Goal: Transaction & Acquisition: Purchase product/service

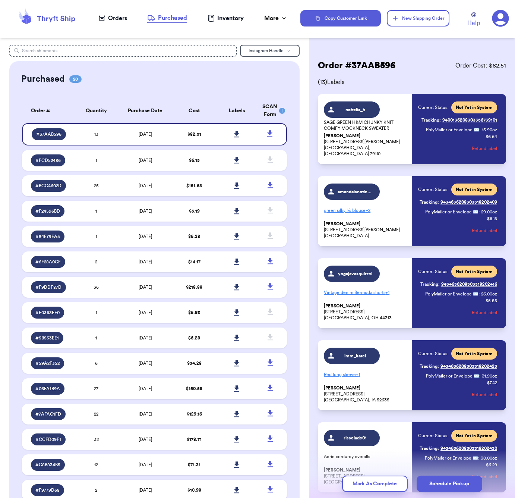
scroll to position [236, 0]
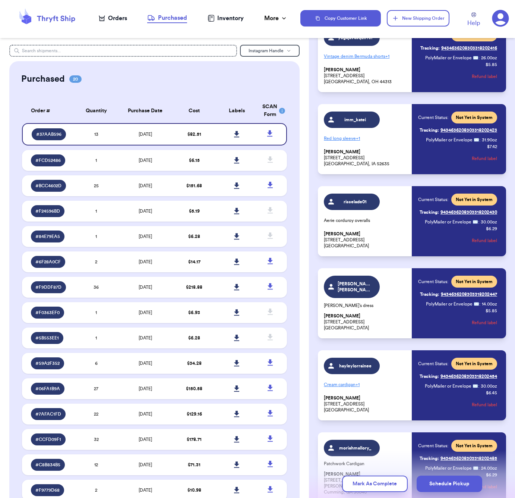
drag, startPoint x: 157, startPoint y: 72, endPoint x: 153, endPoint y: 70, distance: 4.4
click at [157, 72] on div "Purchased 20 Order # Qty Labels SCAN # 37AAB596 13 # FCD52486 1 # BCC4602D 25 #…" at bounding box center [154, 354] width 291 height 587
click at [117, 18] on div "Orders" at bounding box center [113, 18] width 28 height 9
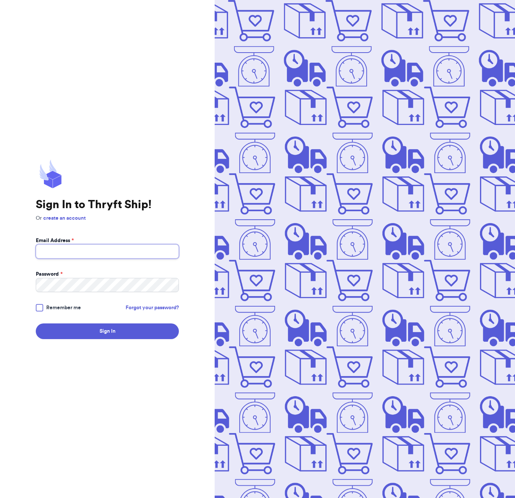
type input "[EMAIL_ADDRESS][DOMAIN_NAME]"
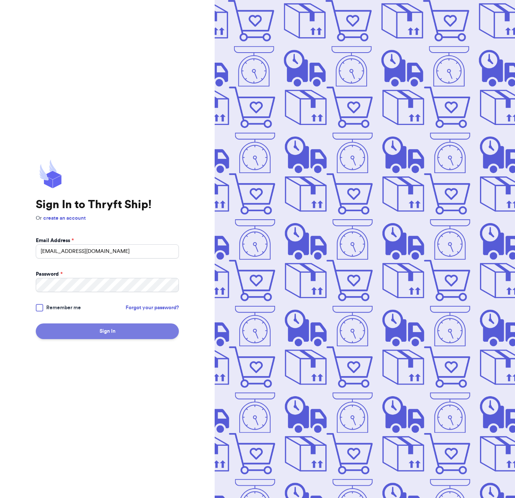
click at [96, 333] on button "Sign In" at bounding box center [107, 331] width 143 height 16
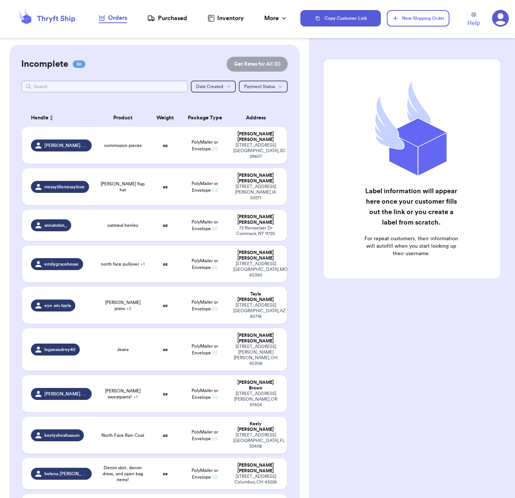
click at [108, 90] on input "text" at bounding box center [104, 87] width 167 height 12
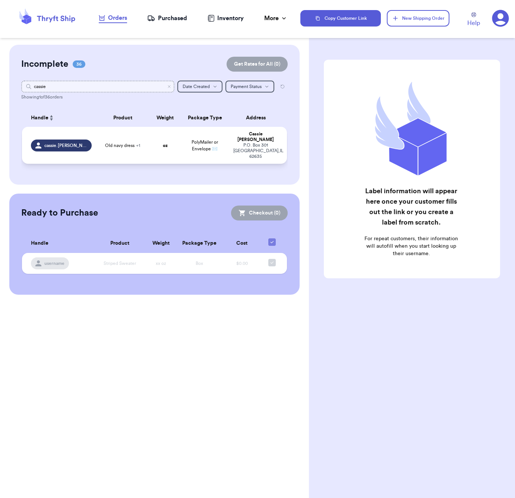
type input "cassie"
click at [152, 142] on td "oz" at bounding box center [165, 145] width 32 height 37
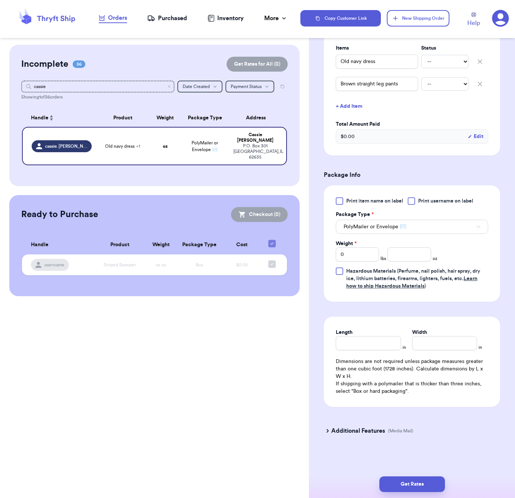
scroll to position [185, 0]
click at [412, 255] on input "number" at bounding box center [409, 254] width 43 height 14
type input "29"
click at [392, 341] on input "Length" at bounding box center [368, 343] width 65 height 14
type input "8"
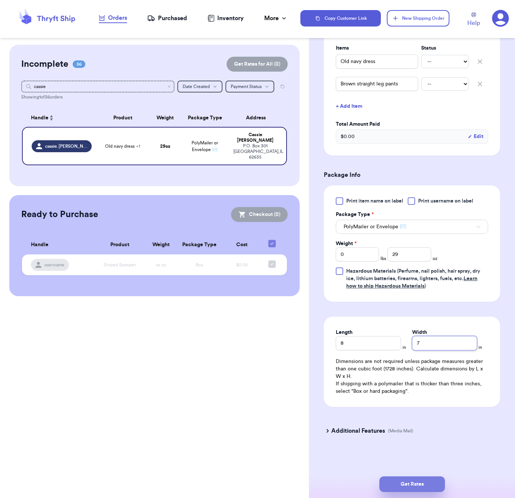
type input "7"
click at [438, 483] on button "Get Rates" at bounding box center [413, 484] width 66 height 16
type input "1"
type input "13"
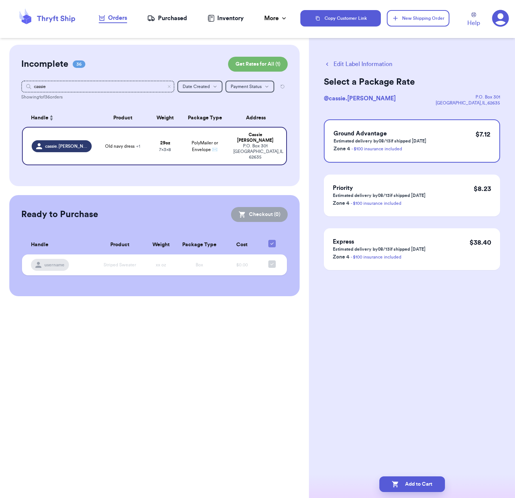
scroll to position [0, 0]
click at [427, 485] on button "Add to Cart" at bounding box center [413, 484] width 66 height 16
checkbox input "true"
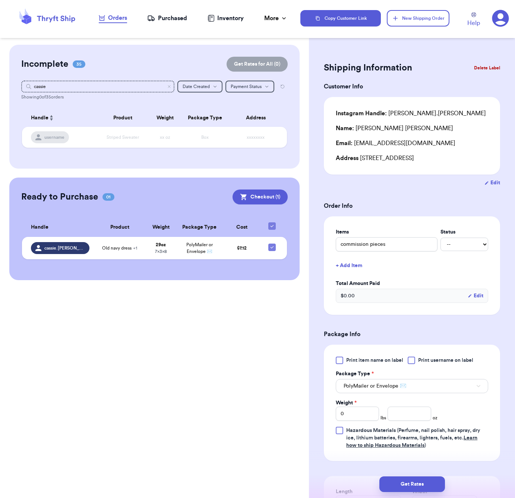
click at [170, 87] on icon "Clear search" at bounding box center [169, 86] width 4 height 4
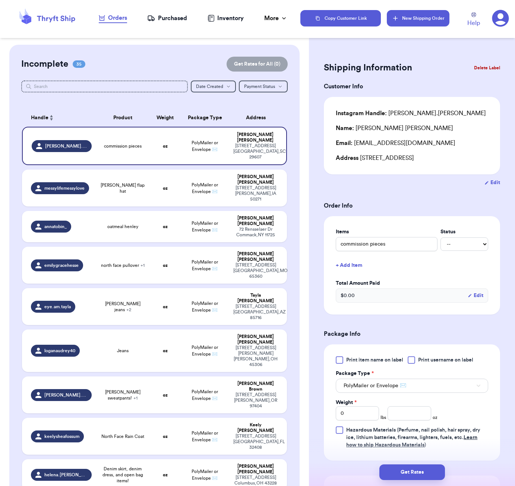
scroll to position [605, 0]
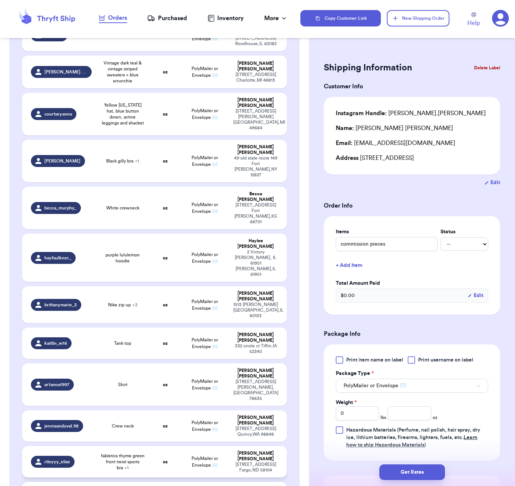
click at [178, 446] on td "oz" at bounding box center [165, 461] width 32 height 31
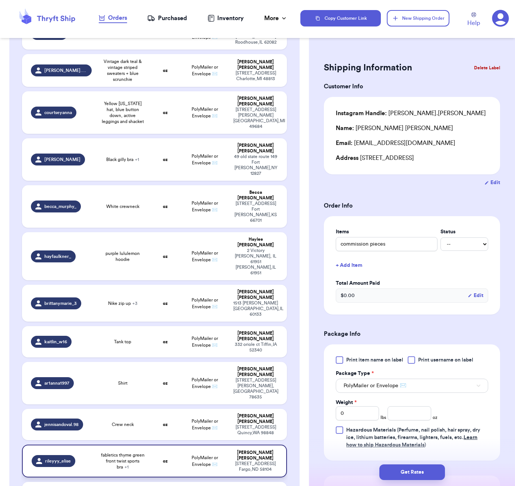
type input "fabletics thyme green front twist sports bra"
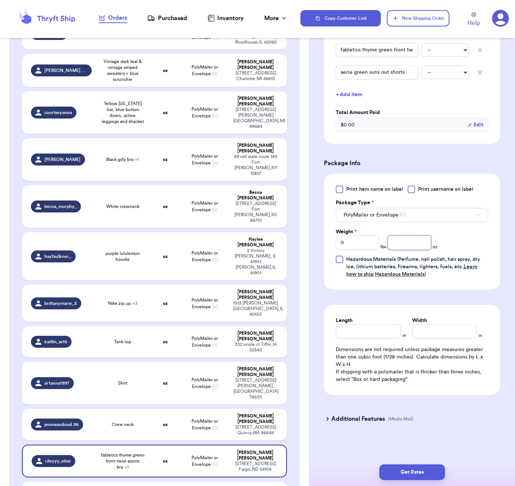
scroll to position [197, 0]
click at [414, 241] on input "number" at bounding box center [409, 243] width 43 height 14
type input "13"
click at [371, 330] on input "Length" at bounding box center [368, 331] width 65 height 14
type input "5"
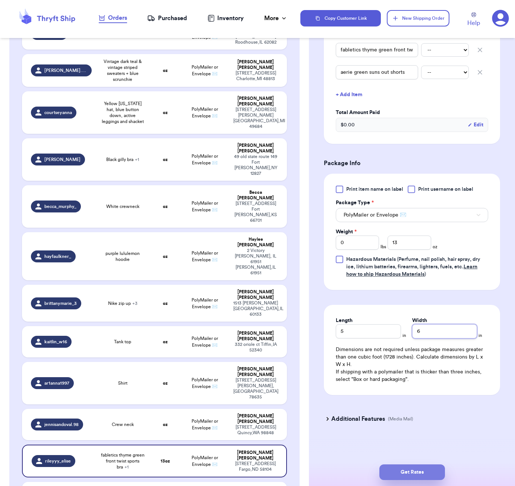
type input "6"
click at [434, 480] on button "Get Rates" at bounding box center [413, 473] width 66 height 16
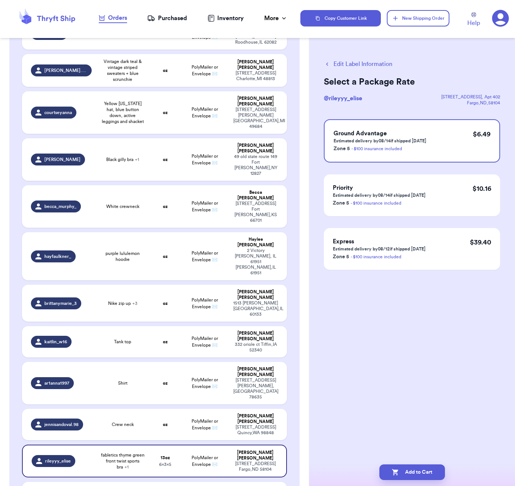
scroll to position [0, 0]
click at [414, 470] on button "Add to Cart" at bounding box center [413, 473] width 66 height 16
checkbox input "true"
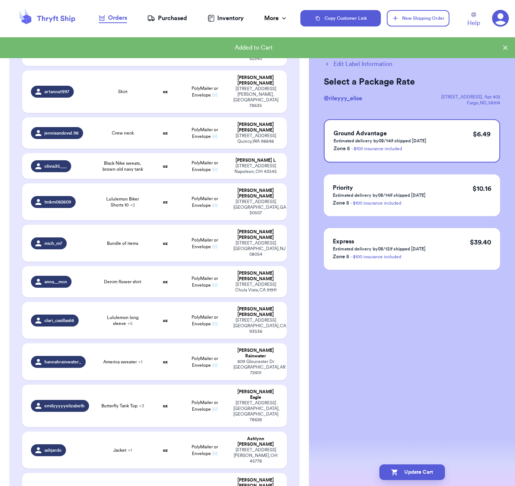
scroll to position [0, 0]
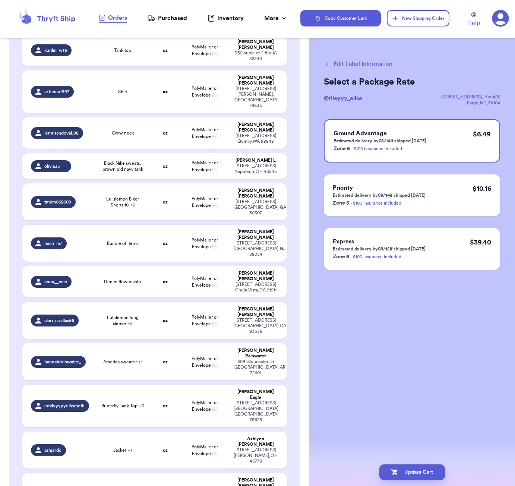
click at [384, 64] on button "Edit Label Information" at bounding box center [358, 64] width 69 height 9
checkbox input "false"
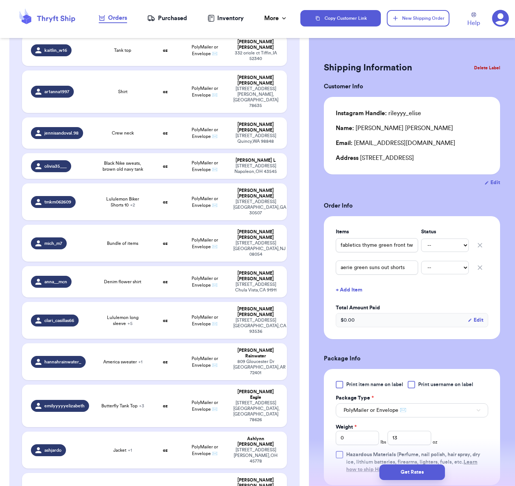
checkbox input "true"
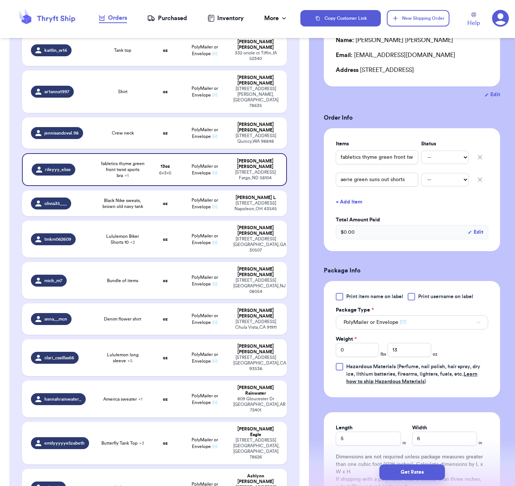
scroll to position [116, 0]
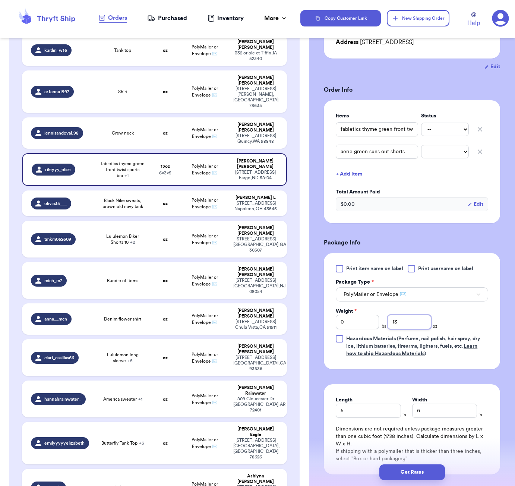
click at [404, 321] on input "13" at bounding box center [409, 322] width 43 height 14
type input "11"
click at [420, 475] on button "Get Rates" at bounding box center [413, 473] width 66 height 16
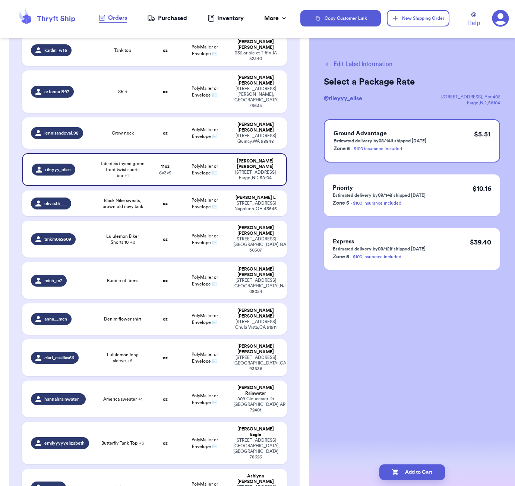
scroll to position [0, 0]
click at [430, 477] on button "Add to Cart" at bounding box center [413, 473] width 66 height 16
checkbox input "true"
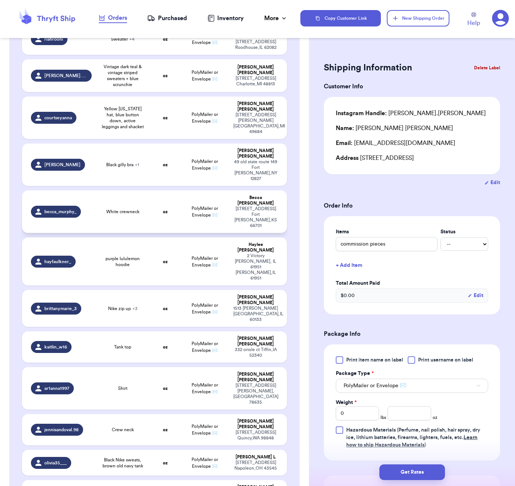
scroll to position [605, 0]
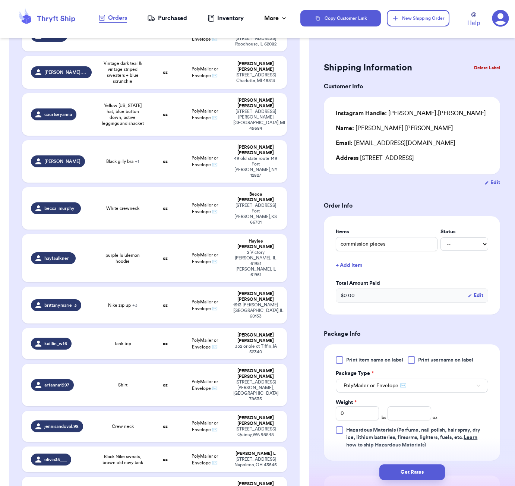
type input "Bundle of items"
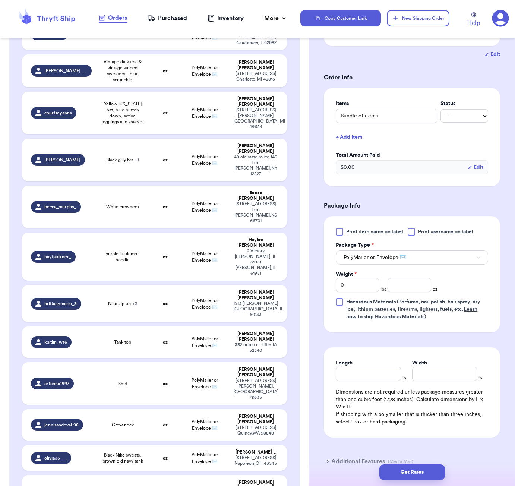
scroll to position [135, 0]
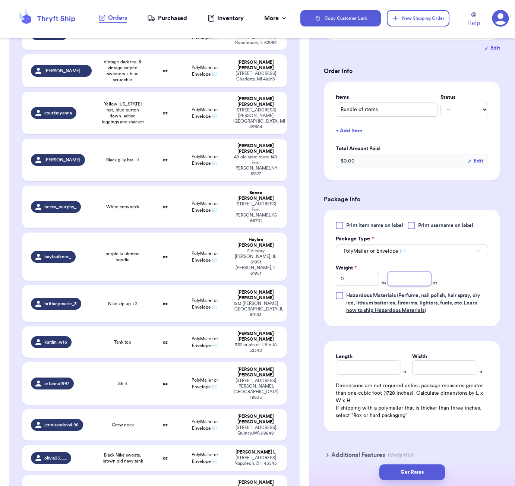
click at [411, 279] on input "number" at bounding box center [409, 279] width 43 height 14
type input "41"
click at [370, 369] on input "Length" at bounding box center [368, 368] width 65 height 14
type input "9"
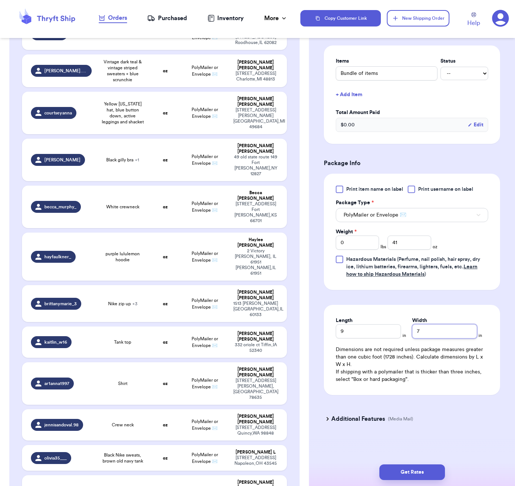
scroll to position [172, 0]
type input "7"
click at [427, 469] on button "Get Rates" at bounding box center [413, 473] width 66 height 16
type input "2"
type input "9"
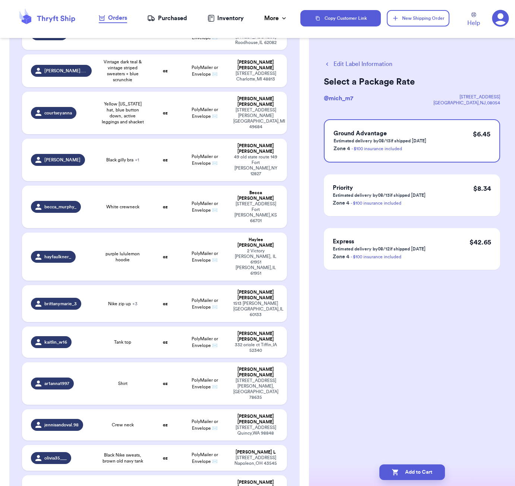
scroll to position [0, 0]
click at [427, 472] on button "Add to Cart" at bounding box center [413, 473] width 66 height 16
checkbox input "true"
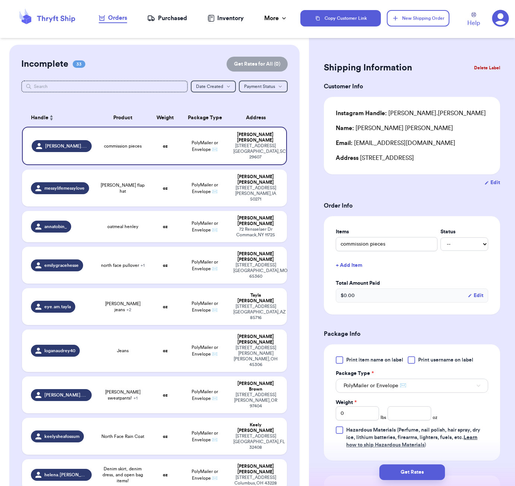
scroll to position [764, 0]
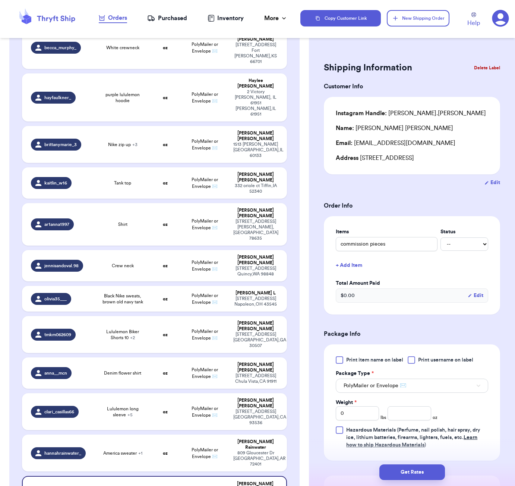
type input "Butterfly Tank Top"
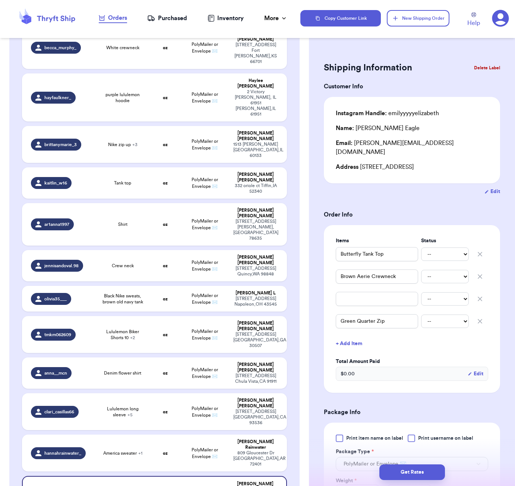
click at [483, 295] on icon "button" at bounding box center [480, 298] width 7 height 7
type input "Green Quarter Zip"
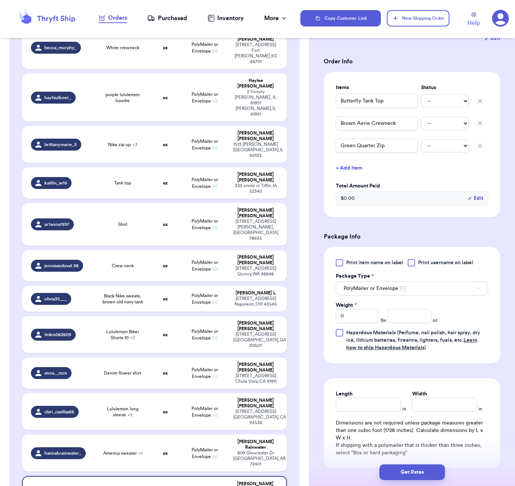
scroll to position [179, 0]
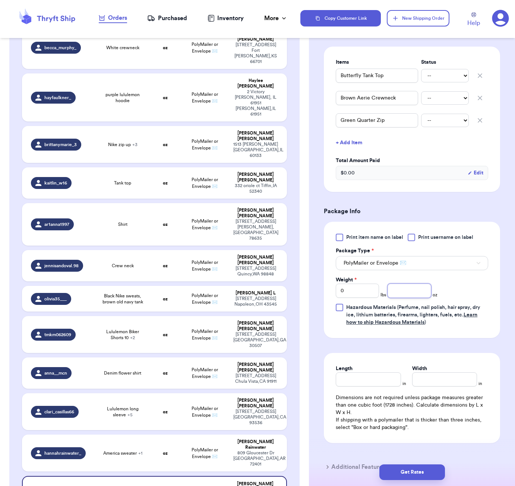
click at [405, 286] on input "number" at bounding box center [409, 291] width 43 height 14
type input "40"
type input "9"
type input "7"
click at [420, 472] on button "Get Rates" at bounding box center [413, 473] width 66 height 16
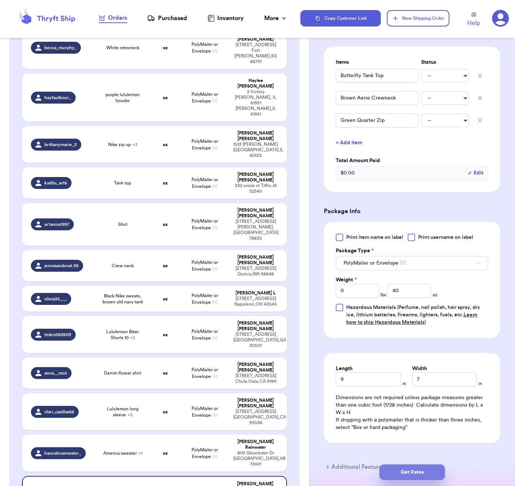
type input "2"
type input "8"
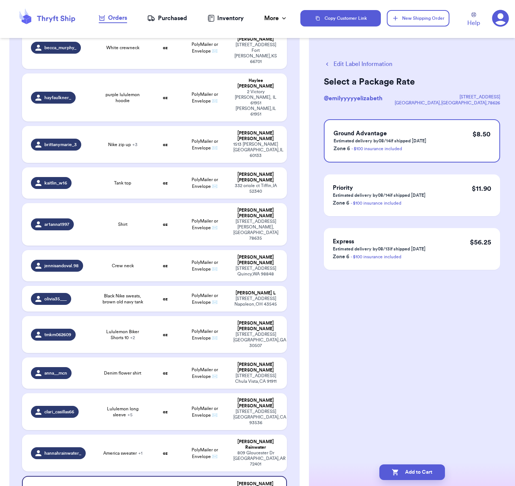
click at [363, 62] on button "Edit Label Information" at bounding box center [358, 64] width 69 height 9
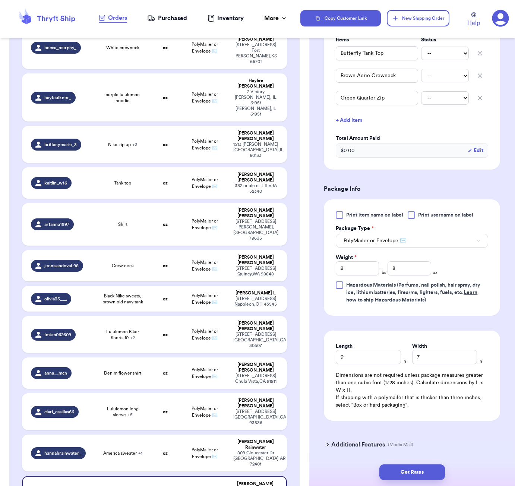
scroll to position [210, 0]
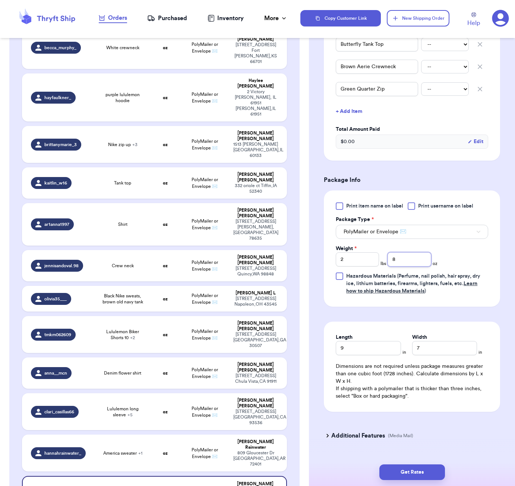
click at [403, 252] on input "8" at bounding box center [409, 259] width 43 height 14
type input "0"
click at [434, 342] on input "7" at bounding box center [444, 348] width 65 height 14
click at [357, 343] on input "9" at bounding box center [368, 348] width 65 height 14
type input "9"
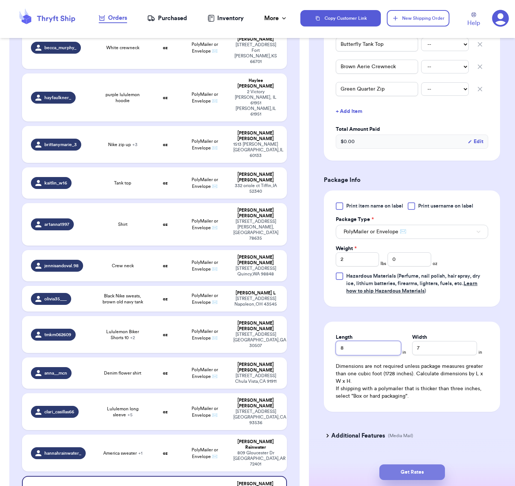
type input "8"
click at [429, 467] on button "Get Rates" at bounding box center [413, 473] width 66 height 16
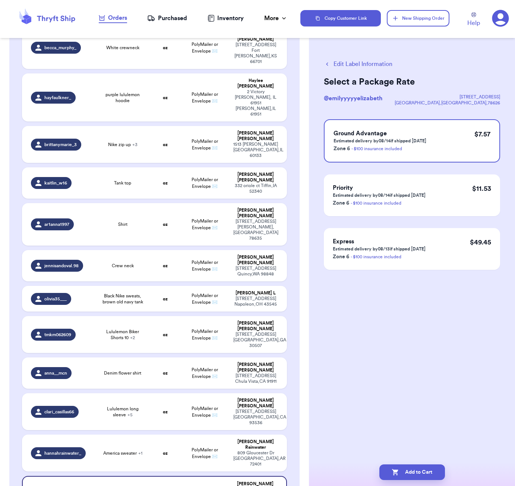
scroll to position [0, 0]
click at [434, 472] on button "Add to Cart" at bounding box center [413, 473] width 66 height 16
checkbox input "true"
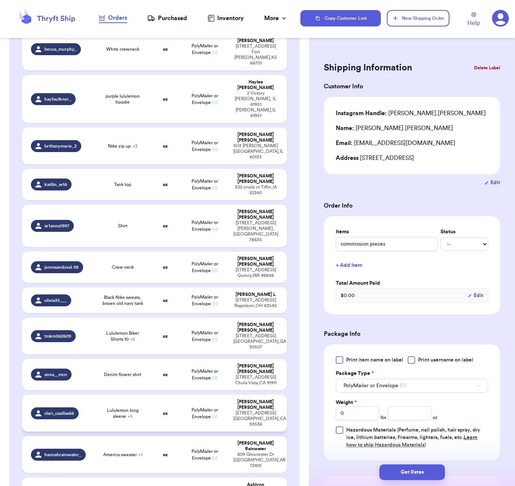
click at [155, 395] on td "oz" at bounding box center [165, 413] width 32 height 37
type input "Lululemon long sleeve"
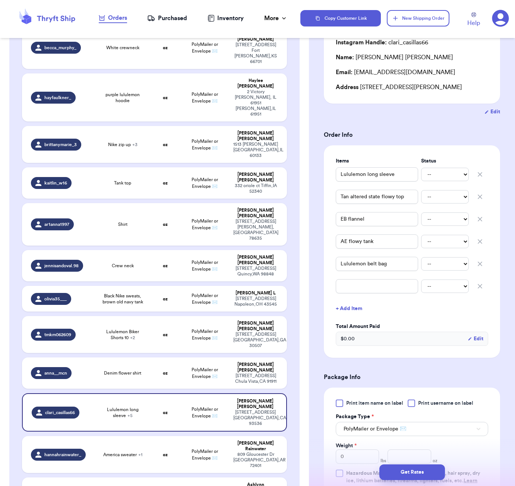
scroll to position [74, 0]
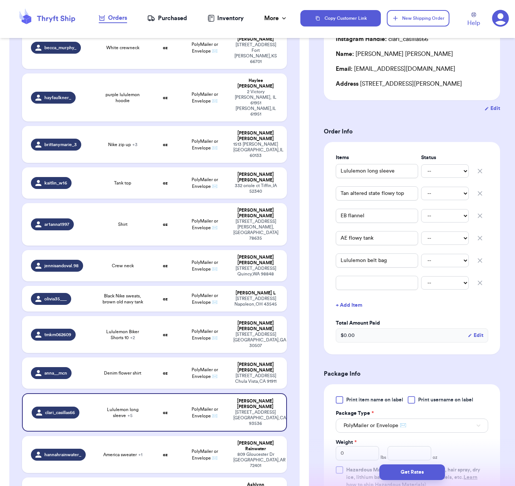
click at [479, 283] on icon "button" at bounding box center [480, 282] width 7 height 7
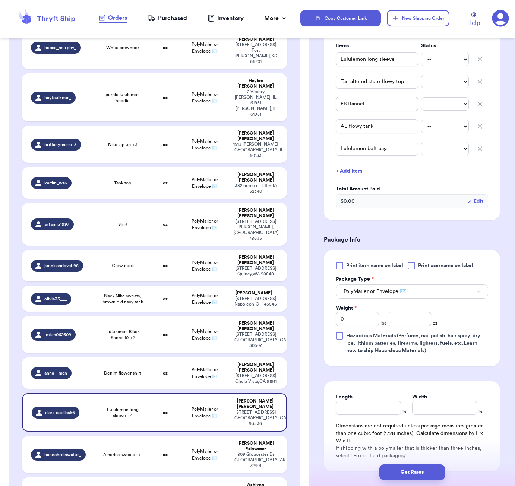
scroll to position [196, 0]
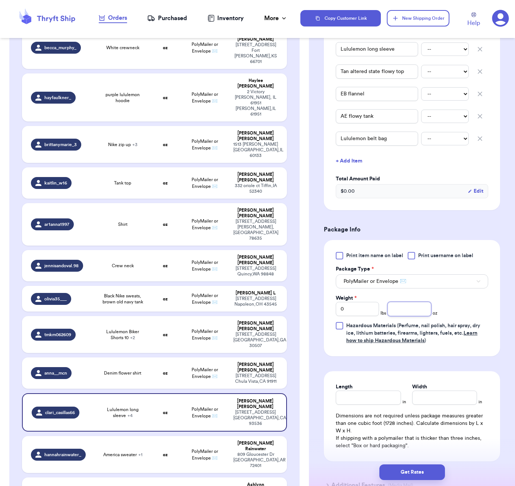
click at [403, 313] on input "number" at bounding box center [409, 309] width 43 height 14
type input "43"
click at [375, 401] on input "Length" at bounding box center [368, 398] width 65 height 14
type input "9"
type input "7"
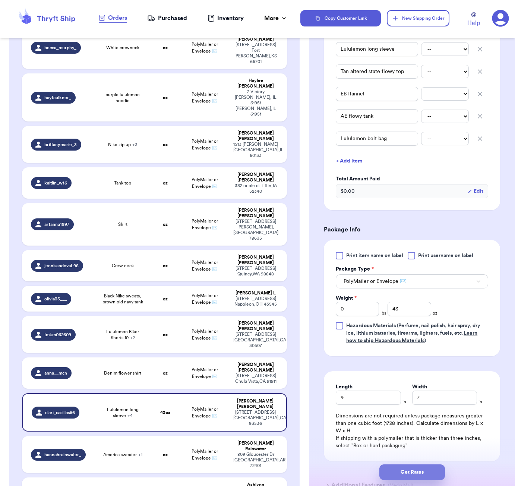
click at [432, 466] on button "Get Rates" at bounding box center [413, 473] width 66 height 16
type input "2"
type input "11"
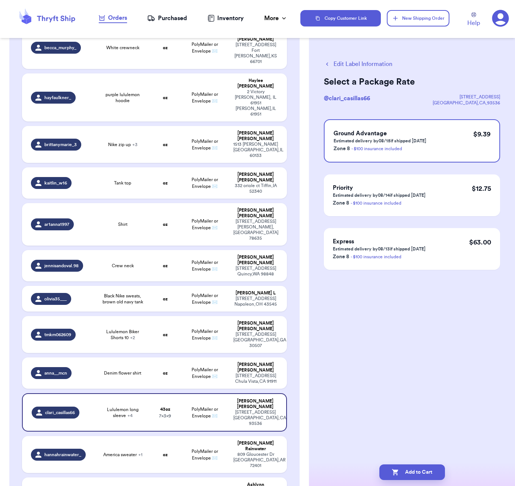
click at [360, 64] on button "Edit Label Information" at bounding box center [358, 64] width 69 height 9
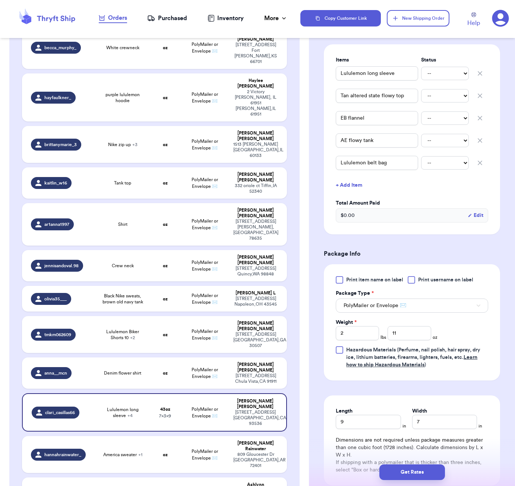
scroll to position [173, 0]
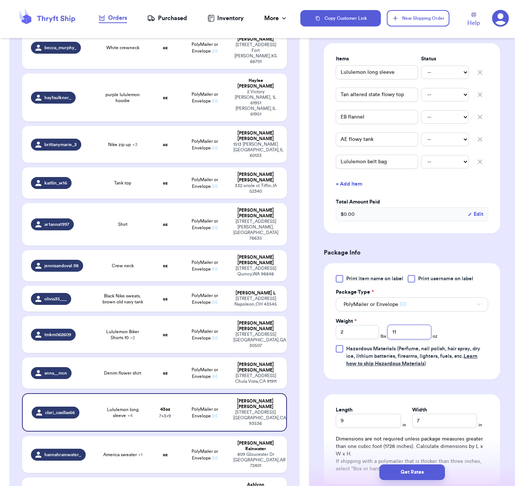
click at [405, 336] on input "11" at bounding box center [409, 332] width 43 height 14
type input "1"
type input "9"
click at [362, 423] on input "9" at bounding box center [368, 421] width 65 height 14
type input "8"
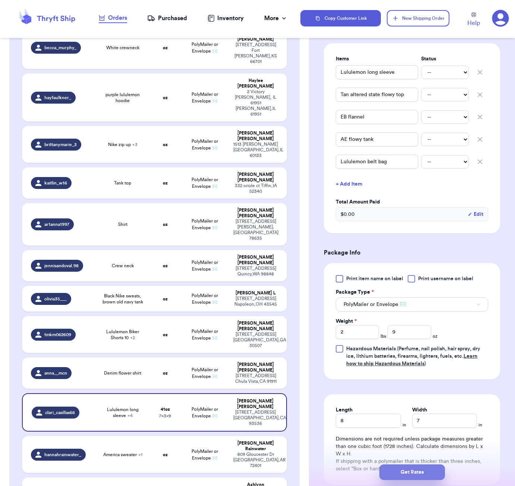
click at [406, 470] on button "Get Rates" at bounding box center [413, 473] width 66 height 16
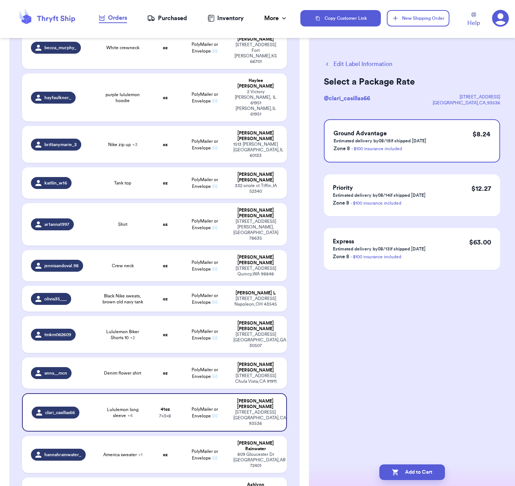
scroll to position [0, 0]
click at [345, 62] on button "Edit Label Information" at bounding box center [358, 64] width 69 height 9
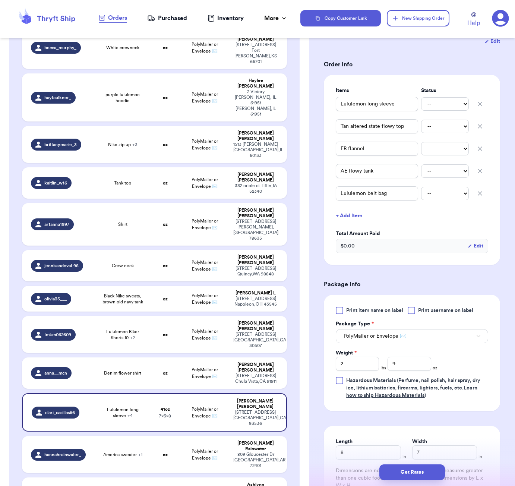
scroll to position [145, 0]
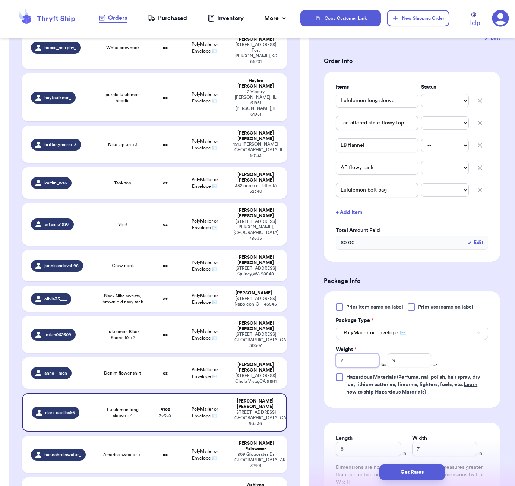
click at [367, 359] on input "2" at bounding box center [357, 361] width 43 height 14
type input "1"
type input "15"
type input "15.9"
drag, startPoint x: 432, startPoint y: 473, endPoint x: 428, endPoint y: 443, distance: 30.1
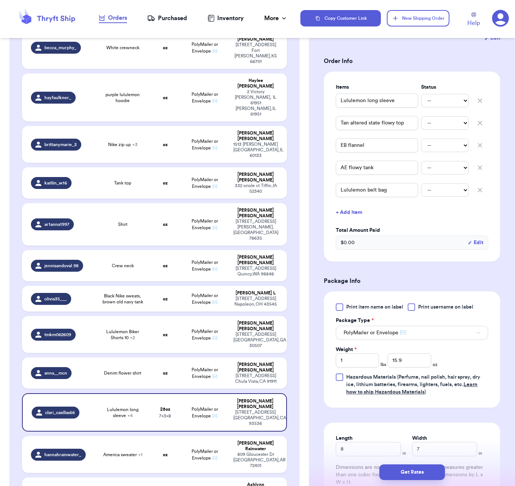
click at [432, 473] on button "Get Rates" at bounding box center [413, 473] width 66 height 16
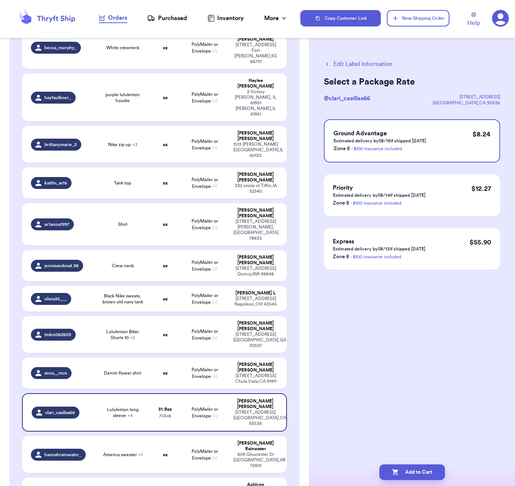
scroll to position [0, 0]
click at [364, 63] on button "Edit Label Information" at bounding box center [358, 64] width 69 height 9
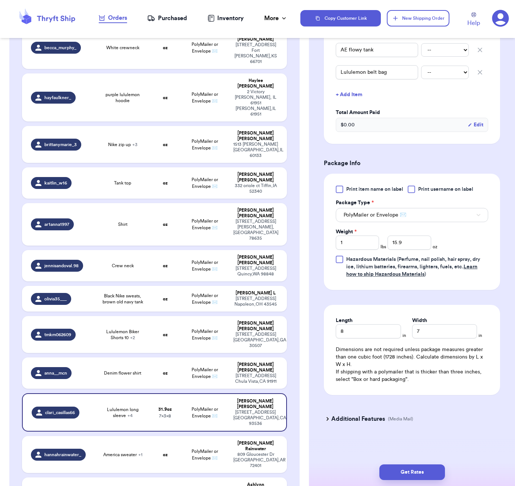
scroll to position [264, 0]
click at [358, 241] on input "1" at bounding box center [357, 243] width 43 height 14
click at [369, 333] on input "8" at bounding box center [368, 331] width 65 height 14
type input "9"
click at [436, 470] on button "Get Rates" at bounding box center [413, 473] width 66 height 16
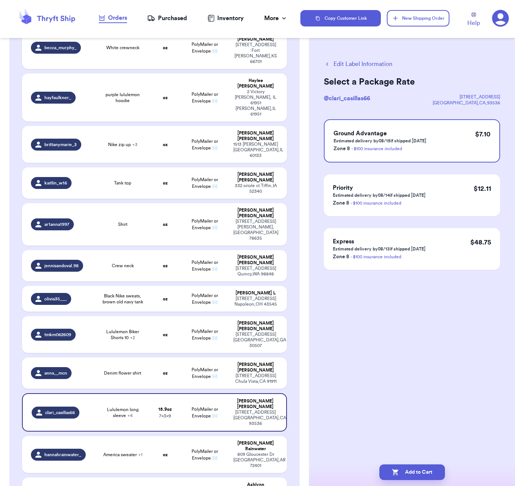
scroll to position [0, 0]
click at [433, 466] on button "Add to Cart" at bounding box center [413, 473] width 66 height 16
checkbox input "true"
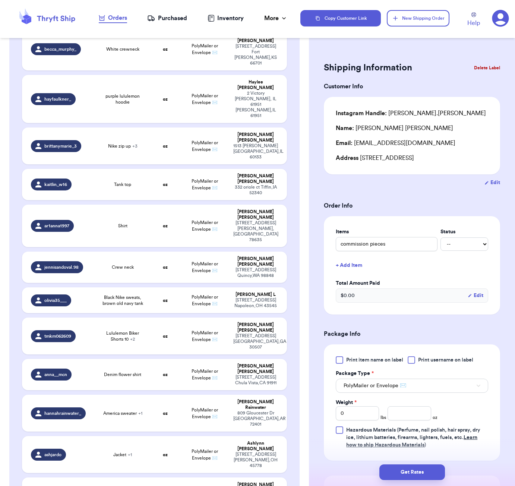
type input "(OPEN) old navy beige henley"
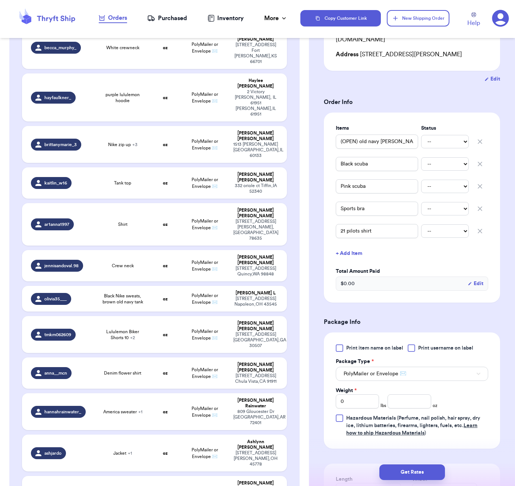
scroll to position [147, 0]
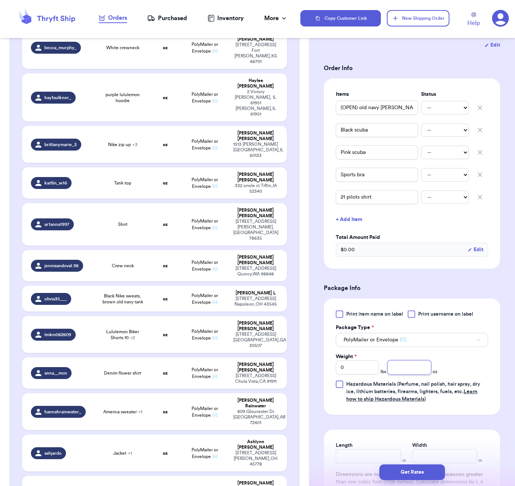
click at [403, 366] on input "number" at bounding box center [409, 368] width 43 height 14
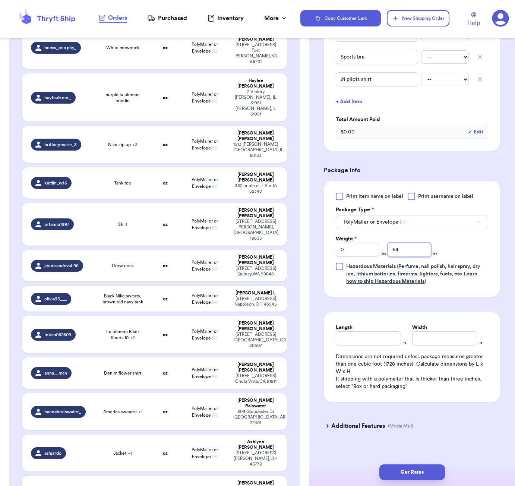
type input "64"
click at [366, 339] on div "Length in Width in Dimensions are not required unless package measures greater …" at bounding box center [412, 358] width 176 height 90
click at [367, 335] on input "Length" at bounding box center [368, 339] width 65 height 14
type input "10"
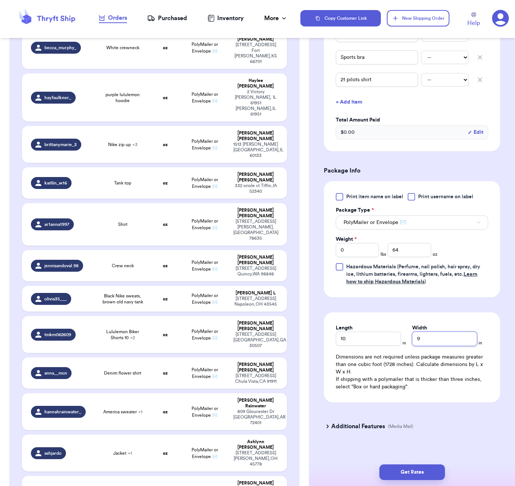
type input "9"
click at [424, 484] on div "Get Rates" at bounding box center [412, 473] width 206 height 28
click at [424, 476] on button "Get Rates" at bounding box center [413, 473] width 66 height 16
type input "4"
type input "0"
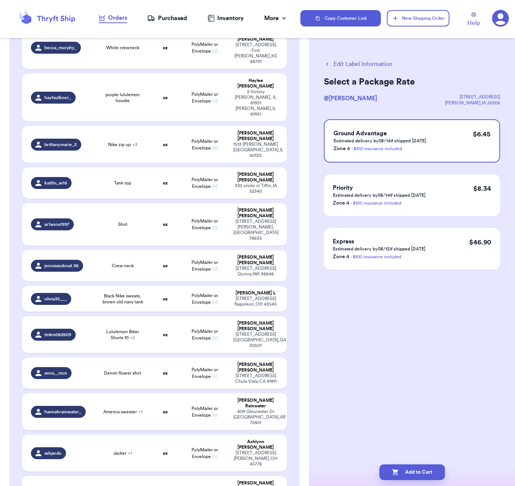
scroll to position [0, 0]
click at [419, 474] on button "Add to Cart" at bounding box center [413, 473] width 66 height 16
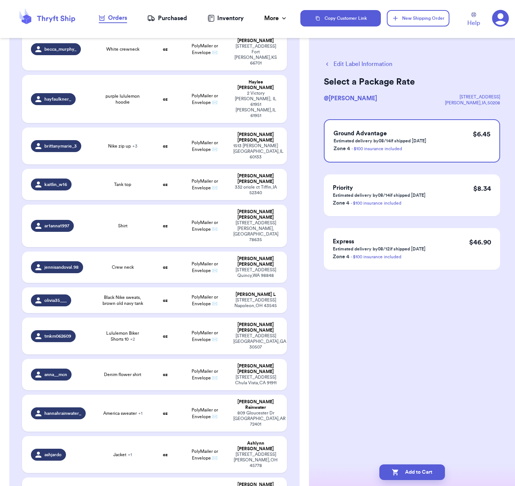
checkbox input "true"
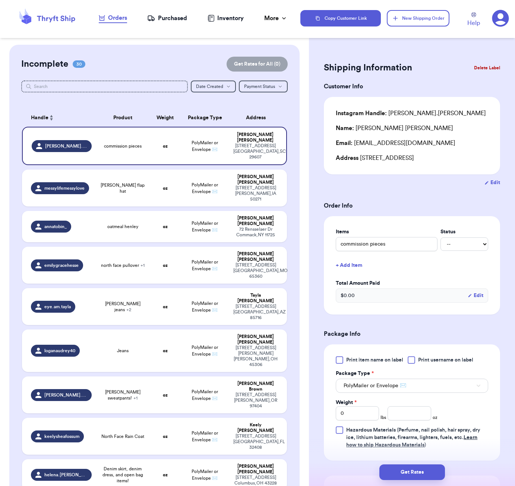
scroll to position [340, 0]
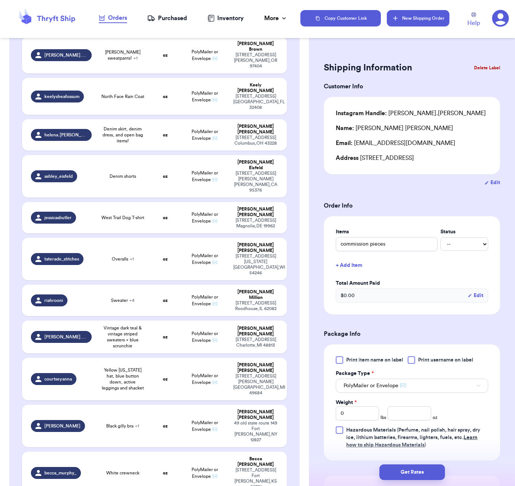
click at [421, 18] on button "New Shipping Order" at bounding box center [418, 18] width 63 height 16
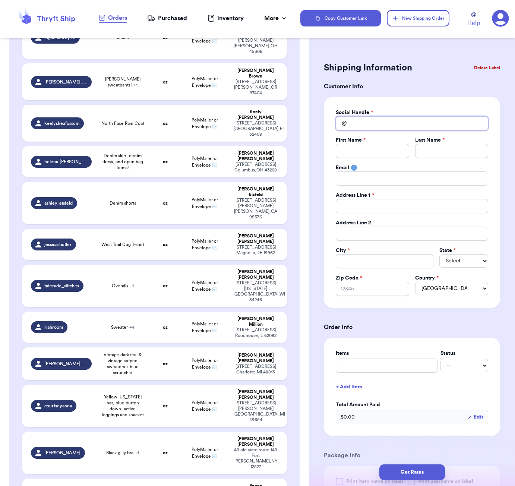
click at [362, 124] on input "Total Amount Paid" at bounding box center [412, 123] width 153 height 14
type input "a"
type input "at"
type input "ath"
type input "athr"
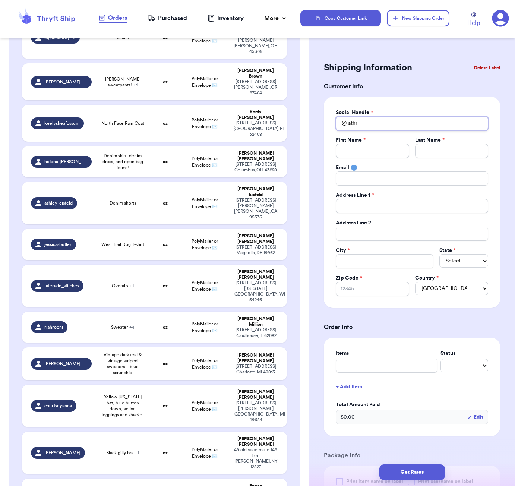
type input "athri"
type input "athrif"
type input "athrift"
type input "athrifty"
type input "athriftyl"
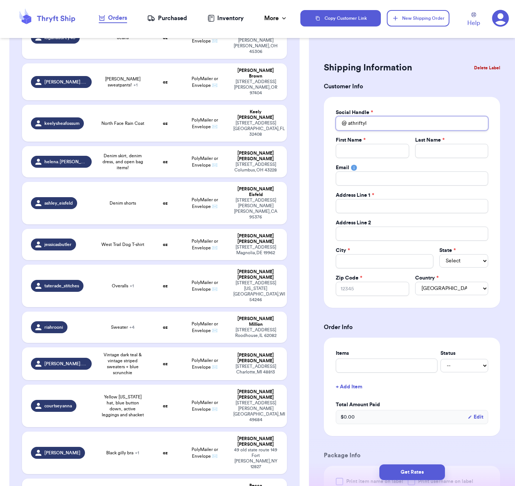
type input "athriftyli"
type input "athriftylit"
type input "athriftylitt"
type input "athriftylittl"
type input "athriftylittle"
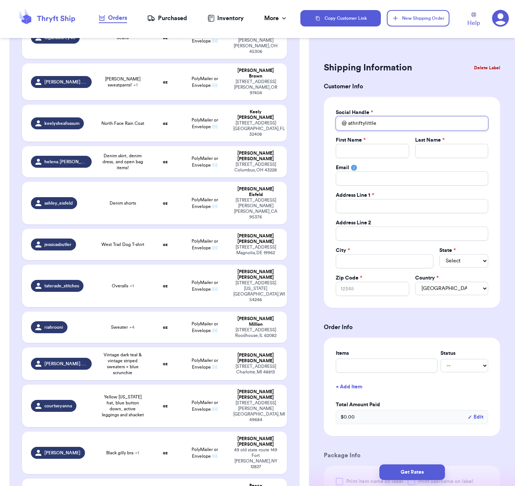
type input "athriftylittleg"
type input "athriftylittlegy"
type input "athriftylittlegyp"
type input "athriftylittlegyps"
type input "athriftylittlegypsy"
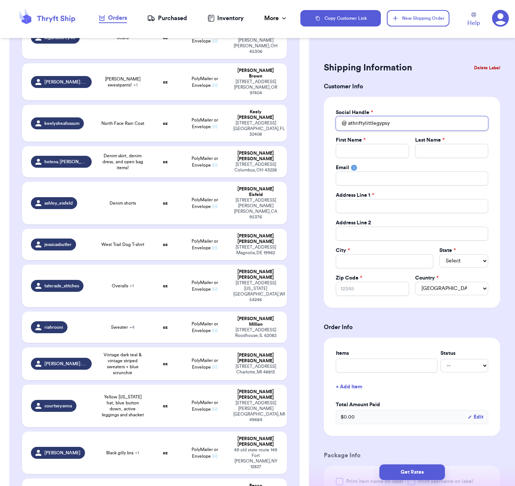
type input "athriftylittlegypsy"
type input "k"
type input "kI"
type input "kIR"
type input "kIRS"
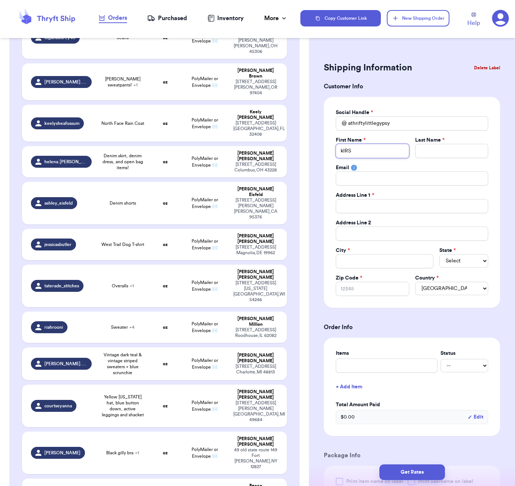
type input "kIRST"
type input "kIRSTE"
type input "kIRSTEN"
type input "kIRSTE"
type input "kIRST"
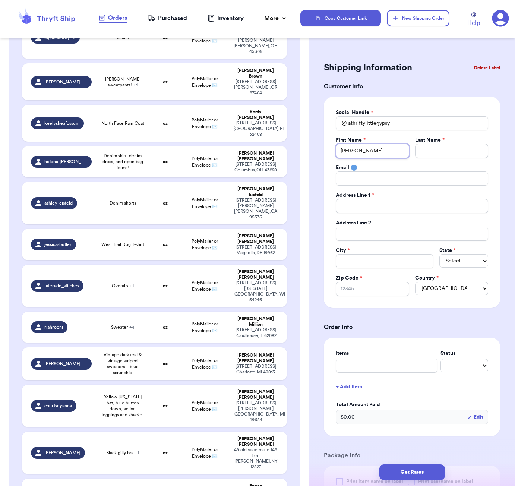
type input "kIRS"
type input "kIR"
type input "kI"
type input "k"
type input "K"
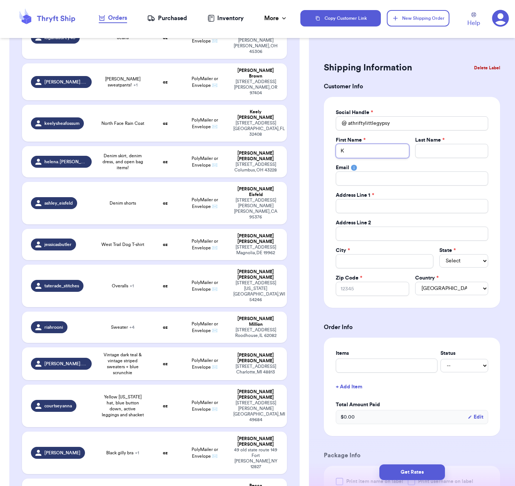
type input "Ki"
type input "Kir"
type input "Kirs"
type input "Kirst"
type input "Kirste"
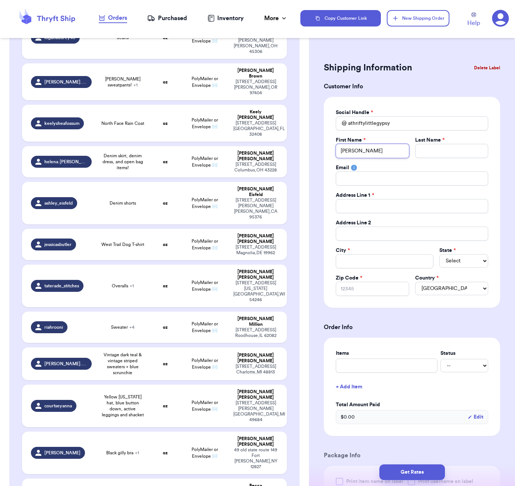
type input "Kirsten"
type input "H"
type input "Hi"
type input "Hil"
type input "Hill"
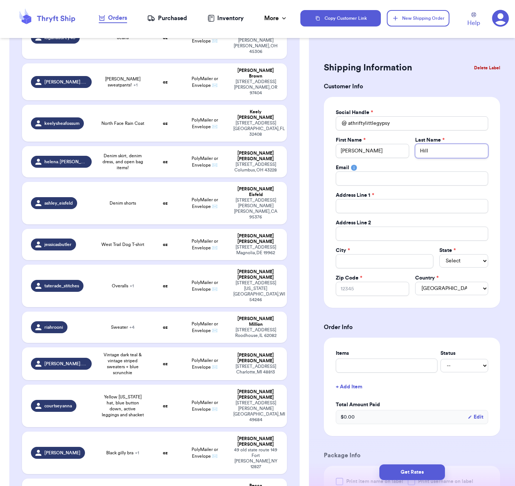
type input "Hilli"
type input "Hillia"
type input "Hilliar"
type input "Hilliard"
type input "0"
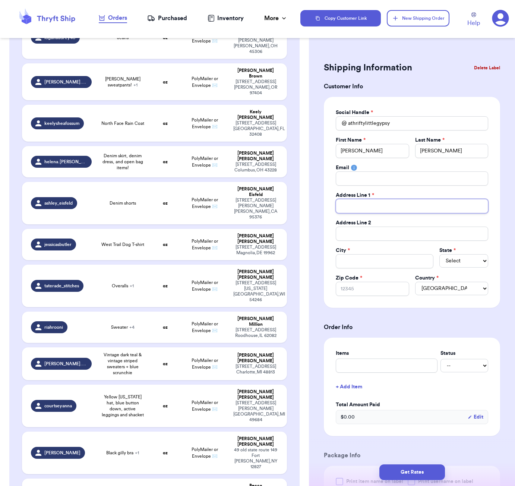
type input "P"
type input "P/"
type input "P/O"
type input "P/O/"
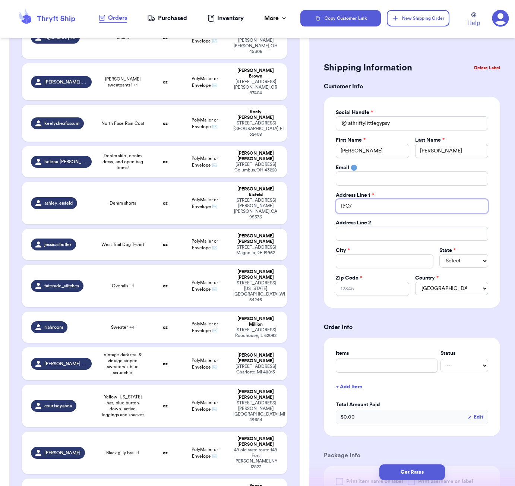
type input "P/O/ B"
type input "P/O/ Bo"
type input "P/O/ Box"
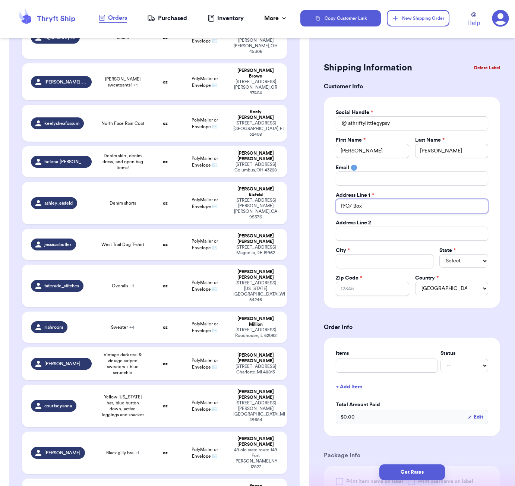
type input "P/O/ Bo"
type input "P/O/ B"
type input "P/O/"
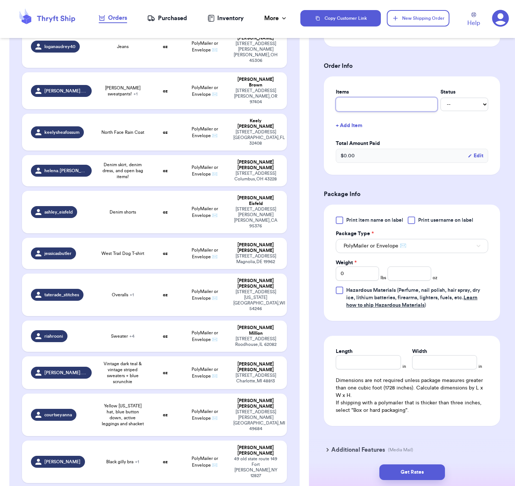
scroll to position [287, 0]
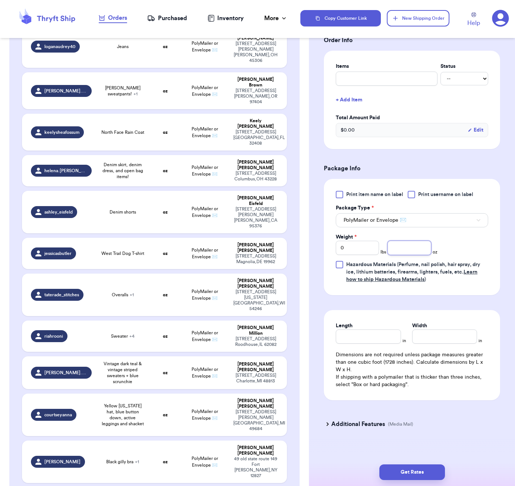
click at [401, 248] on input "number" at bounding box center [409, 248] width 43 height 14
click at [359, 336] on input "Length" at bounding box center [368, 337] width 65 height 14
click at [434, 470] on button "Get Rates" at bounding box center [413, 473] width 66 height 16
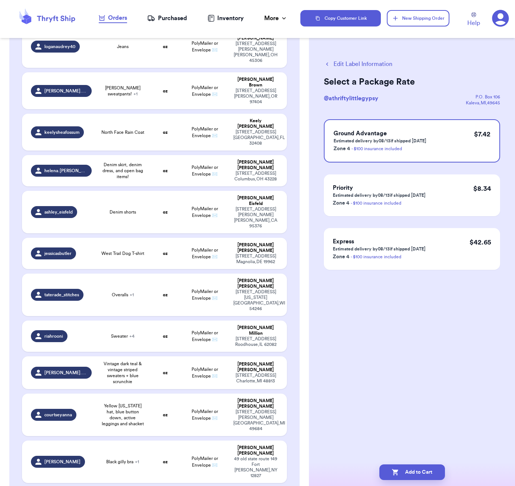
scroll to position [0, 0]
click at [349, 63] on button "Edit Label Information" at bounding box center [358, 64] width 69 height 9
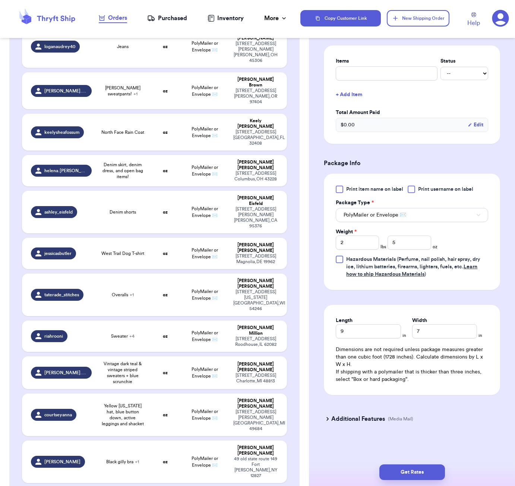
scroll to position [172, 0]
click at [405, 241] on input "5" at bounding box center [409, 243] width 43 height 14
click at [413, 474] on button "Get Rates" at bounding box center [413, 473] width 66 height 16
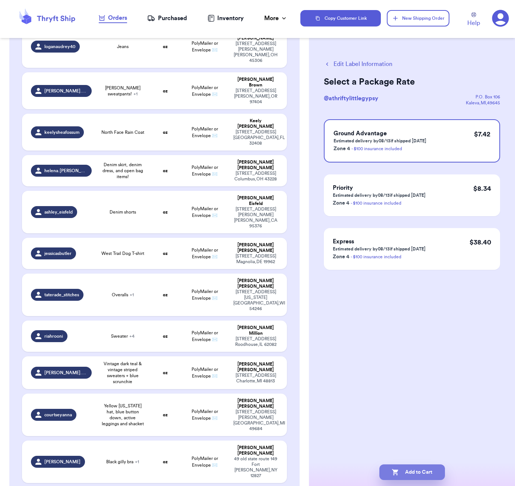
click at [438, 468] on button "Add to Cart" at bounding box center [413, 473] width 66 height 16
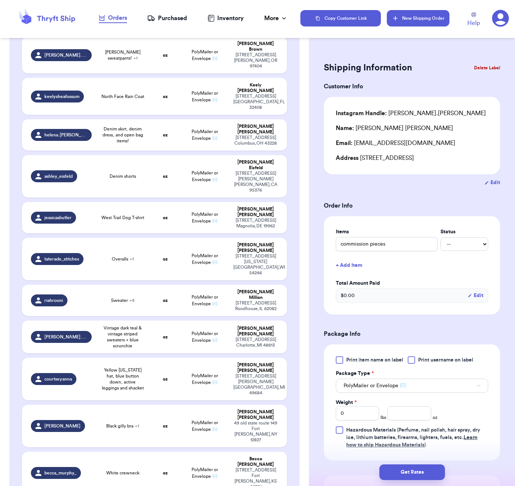
click at [423, 23] on button "New Shipping Order" at bounding box center [418, 18] width 63 height 16
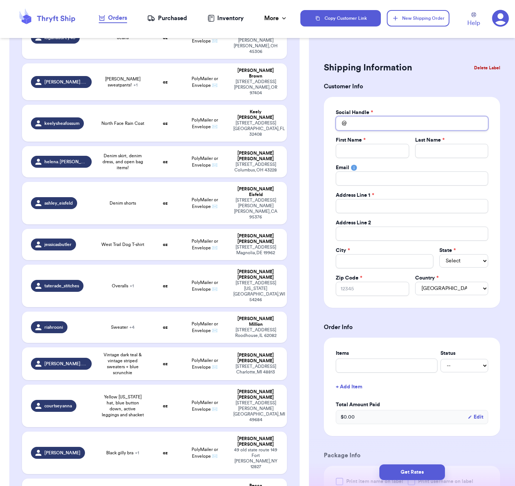
click at [376, 123] on input "Total Amount Paid" at bounding box center [412, 123] width 153 height 14
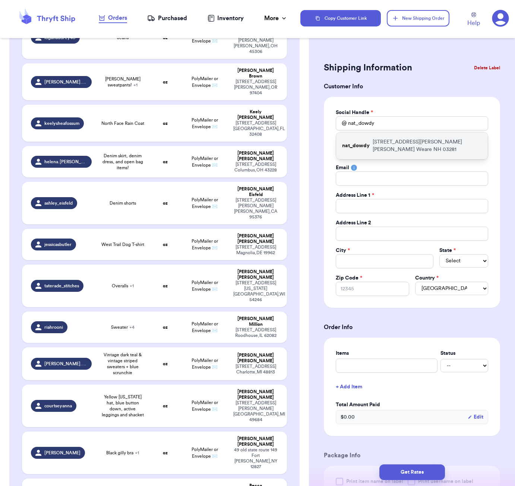
click at [386, 144] on p "115 Craney Hill Rd Weare NH 03281" at bounding box center [427, 145] width 109 height 15
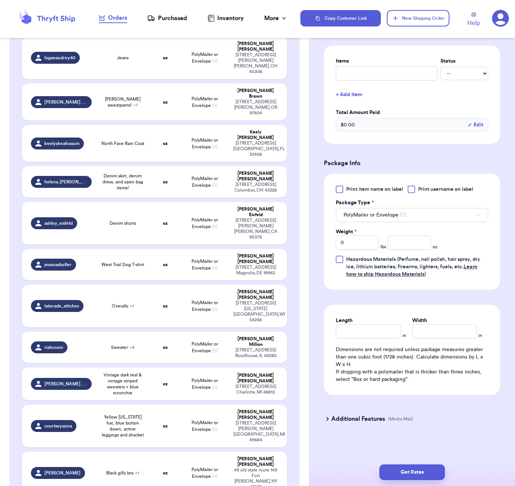
scroll to position [292, 0]
click at [407, 247] on input "number" at bounding box center [409, 243] width 43 height 14
click at [383, 330] on input "Length" at bounding box center [368, 331] width 65 height 14
click at [424, 466] on button "Get Rates" at bounding box center [413, 473] width 66 height 16
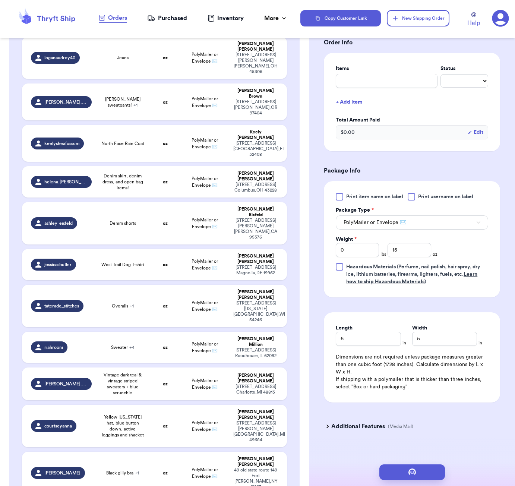
scroll to position [0, 0]
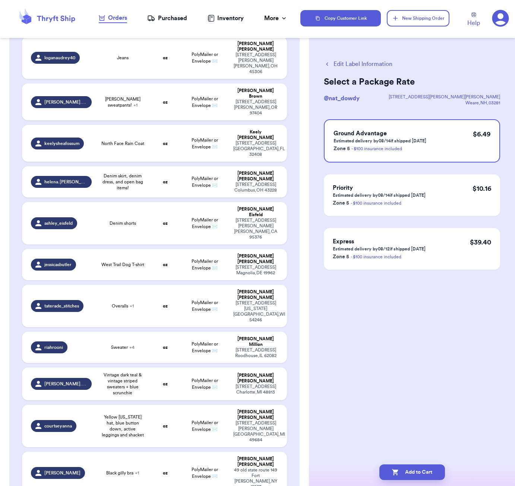
click at [439, 464] on div "Add to Cart" at bounding box center [412, 473] width 206 height 28
click at [440, 467] on button "Add to Cart" at bounding box center [413, 473] width 66 height 16
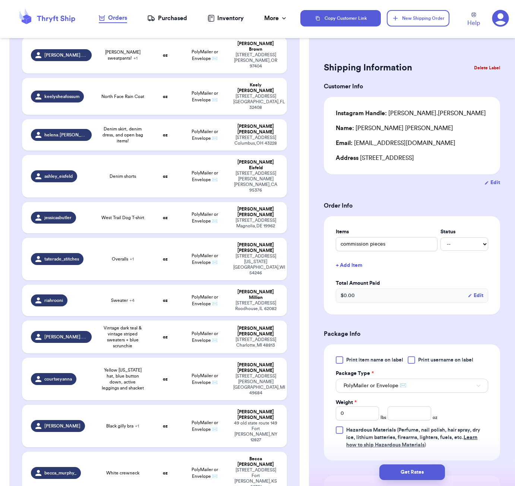
scroll to position [607, 0]
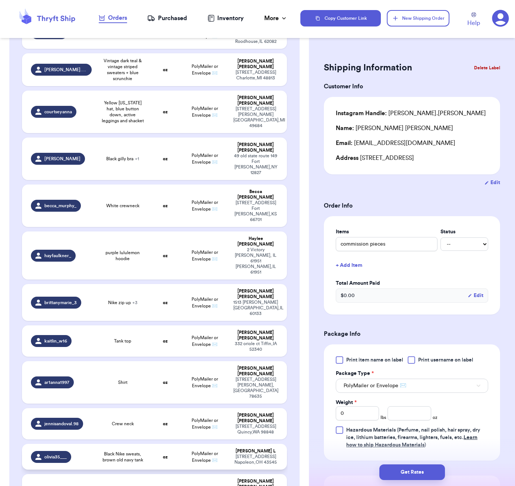
click at [149, 444] on td "Black Nike sweats, brown old navy tank" at bounding box center [122, 457] width 53 height 26
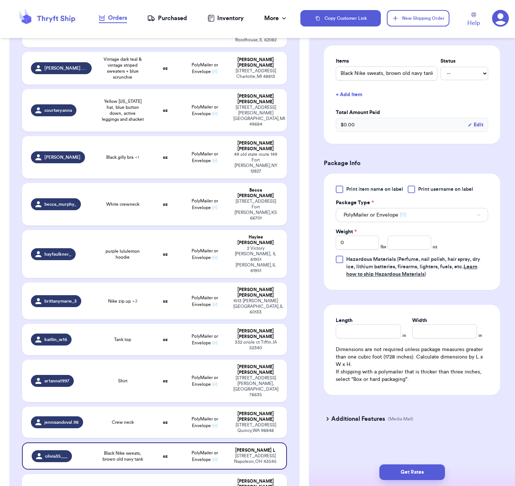
scroll to position [172, 0]
click at [404, 244] on input "number" at bounding box center [409, 243] width 43 height 14
click at [363, 337] on input "Length" at bounding box center [368, 331] width 65 height 14
drag, startPoint x: 421, startPoint y: 480, endPoint x: 433, endPoint y: 470, distance: 16.2
click at [421, 480] on button "Get Rates" at bounding box center [413, 473] width 66 height 16
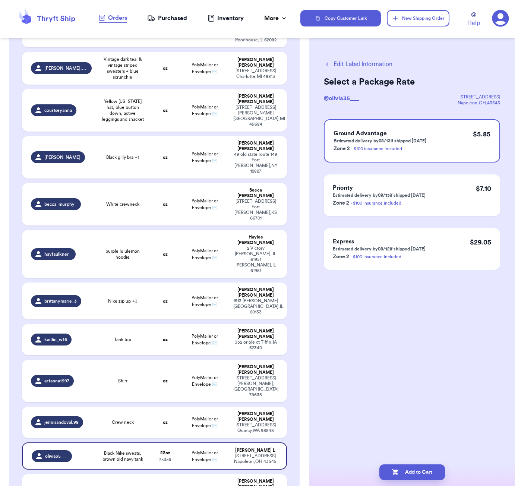
scroll to position [0, 0]
click at [430, 468] on button "Add to Cart" at bounding box center [413, 473] width 66 height 16
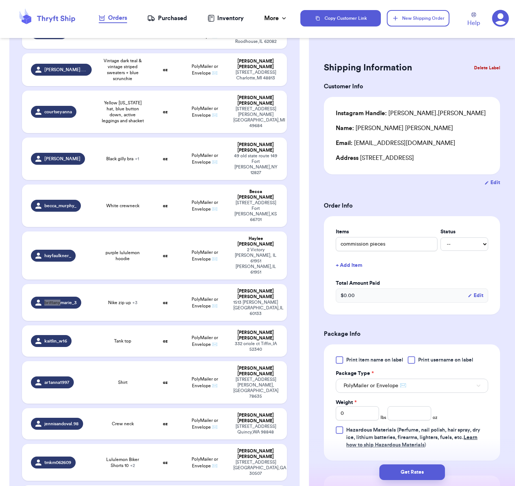
scroll to position [0, 0]
click at [142, 284] on td "Nike zip up + 3" at bounding box center [122, 302] width 53 height 37
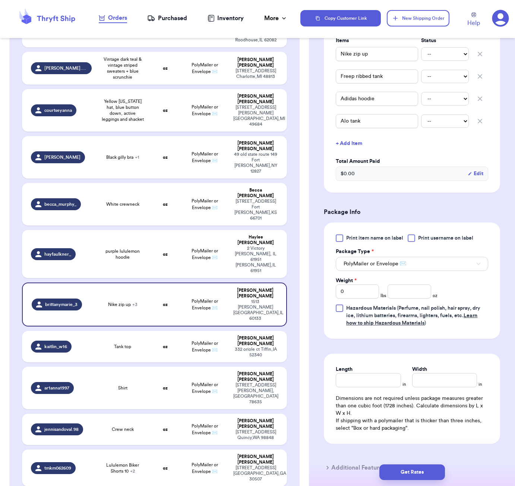
scroll to position [196, 0]
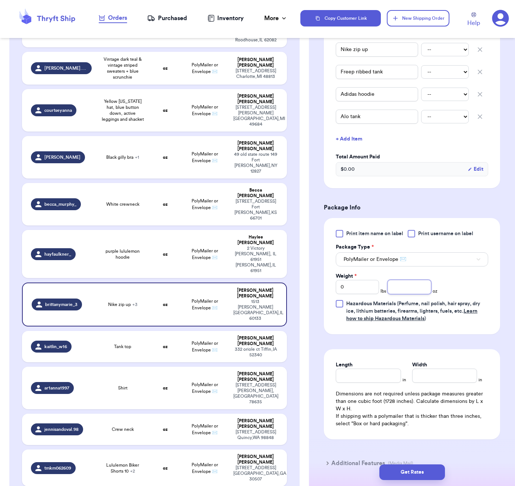
click at [398, 291] on input "number" at bounding box center [409, 287] width 43 height 14
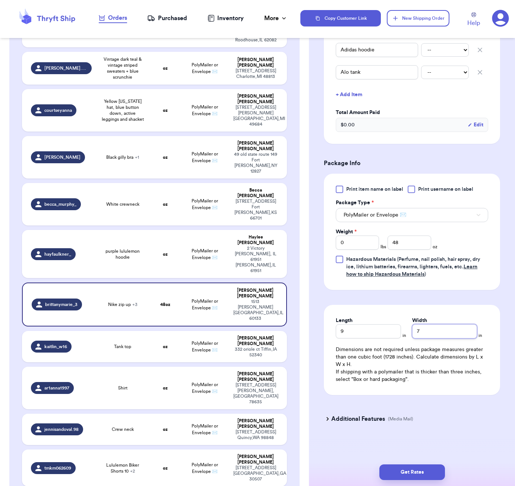
scroll to position [242, 0]
click at [437, 470] on button "Get Rates" at bounding box center [413, 473] width 66 height 16
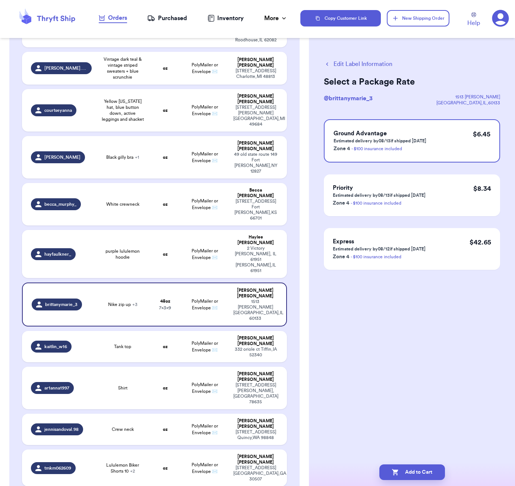
scroll to position [0, 0]
click at [433, 470] on button "Add to Cart" at bounding box center [413, 473] width 66 height 16
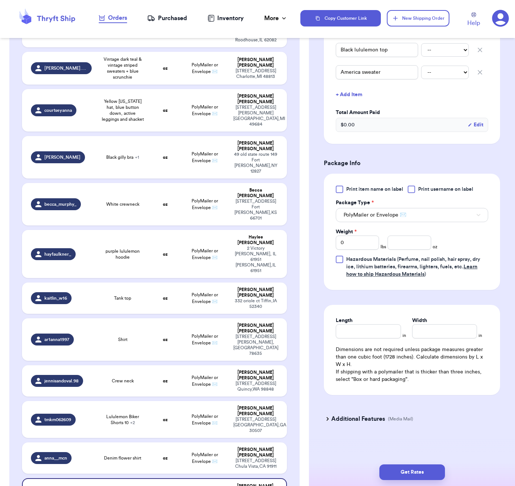
scroll to position [197, 0]
click at [398, 243] on input "number" at bounding box center [409, 243] width 43 height 14
click at [418, 474] on button "Get Rates" at bounding box center [413, 473] width 66 height 16
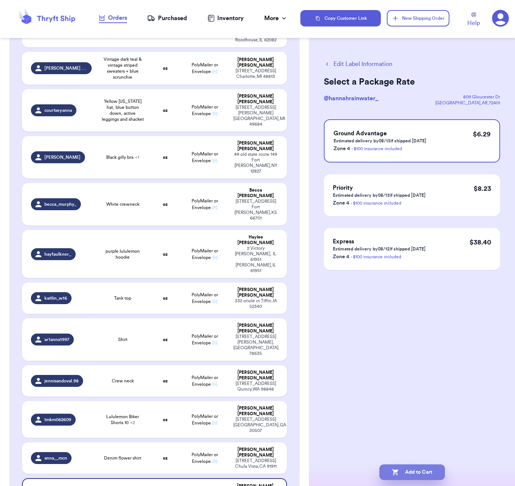
click at [400, 472] on button "Add to Cart" at bounding box center [413, 473] width 66 height 16
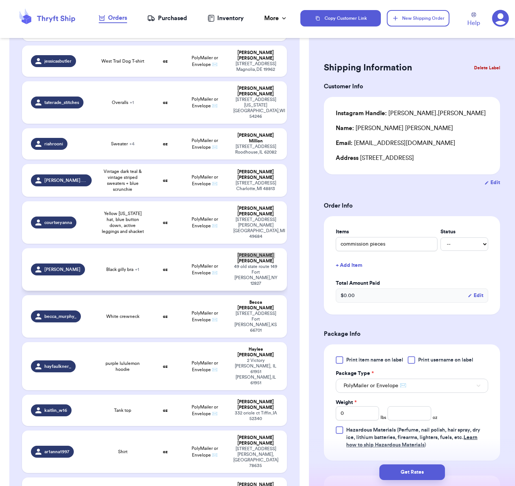
scroll to position [490, 0]
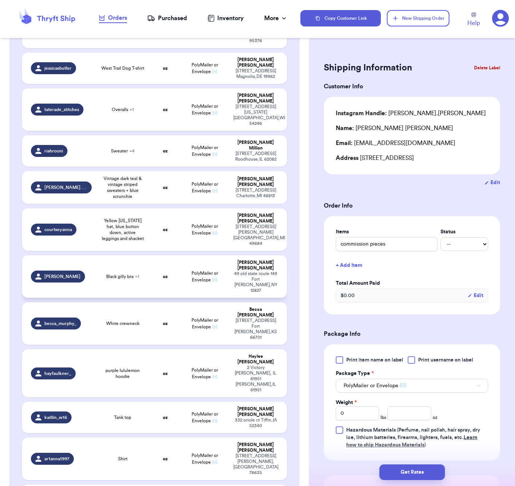
click at [199, 271] on span "PolyMailer or Envelope ✉️" at bounding box center [205, 276] width 26 height 11
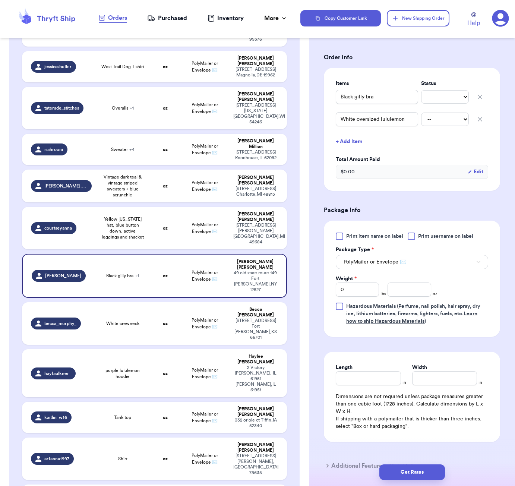
scroll to position [163, 0]
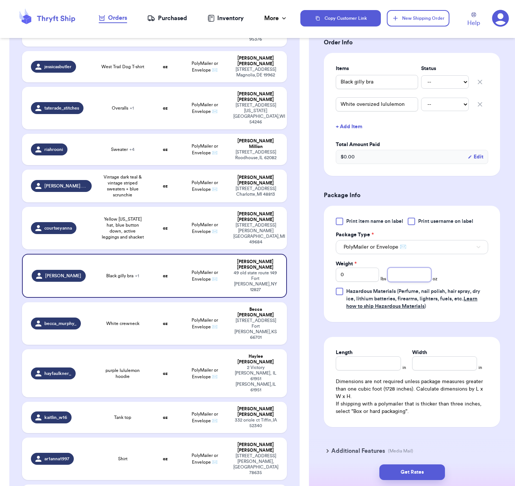
click at [409, 279] on input "number" at bounding box center [409, 275] width 43 height 14
click at [388, 368] on input "Length" at bounding box center [368, 364] width 65 height 14
click at [436, 471] on button "Get Rates" at bounding box center [413, 473] width 66 height 16
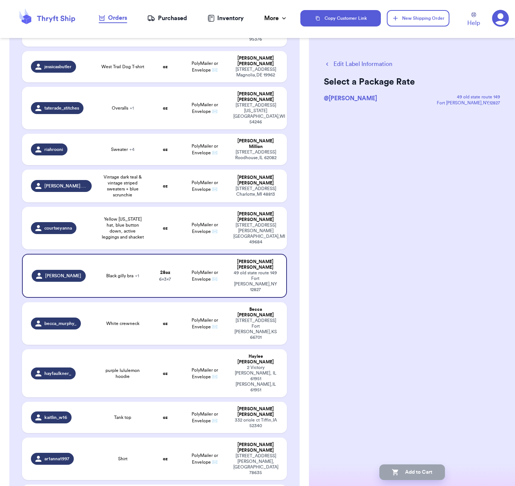
scroll to position [0, 0]
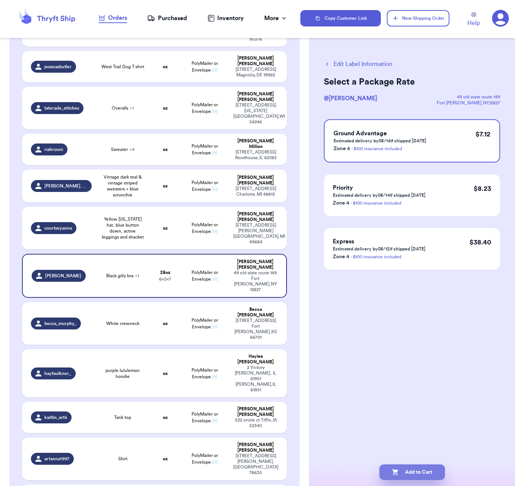
click at [401, 472] on button "Add to Cart" at bounding box center [413, 473] width 66 height 16
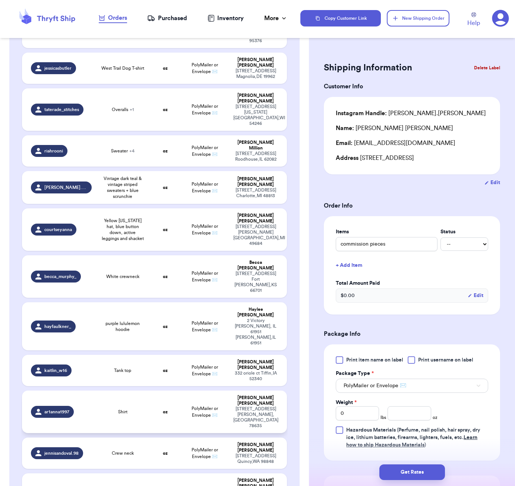
click at [139, 391] on td "Shirt" at bounding box center [122, 412] width 53 height 43
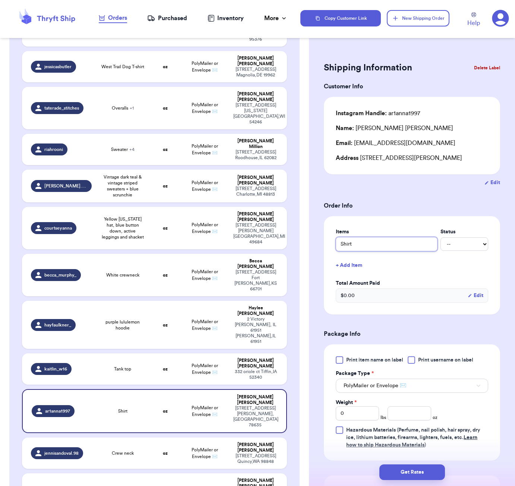
click at [355, 241] on input "Shirt" at bounding box center [387, 244] width 102 height 14
click at [373, 244] on input "Shirt" at bounding box center [387, 244] width 102 height 14
click at [414, 414] on input "number" at bounding box center [409, 413] width 43 height 14
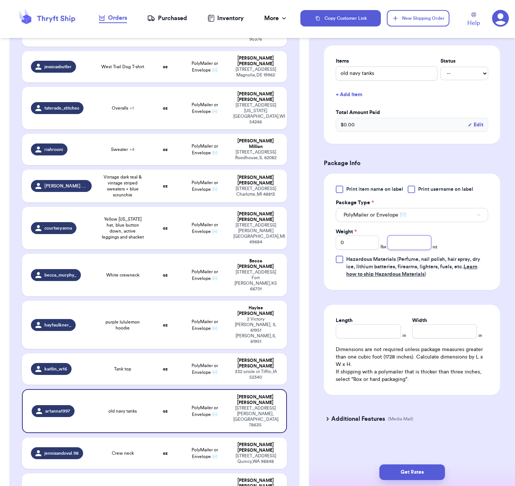
scroll to position [172, 0]
click at [369, 343] on div "Length in Width in Dimensions are not required unless package measures greater …" at bounding box center [412, 350] width 176 height 90
click at [368, 334] on input "Length" at bounding box center [368, 331] width 65 height 14
click at [382, 339] on div "Length 6 in Width 3 in Dimensions are not required unless package measures grea…" at bounding box center [412, 350] width 176 height 90
click at [383, 334] on input "6" at bounding box center [368, 331] width 65 height 14
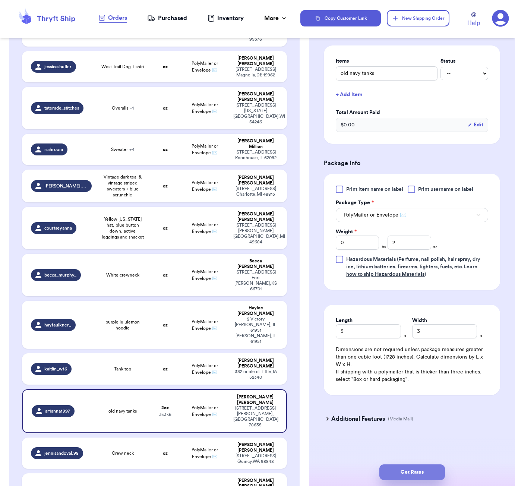
click at [421, 470] on button "Get Rates" at bounding box center [413, 473] width 66 height 16
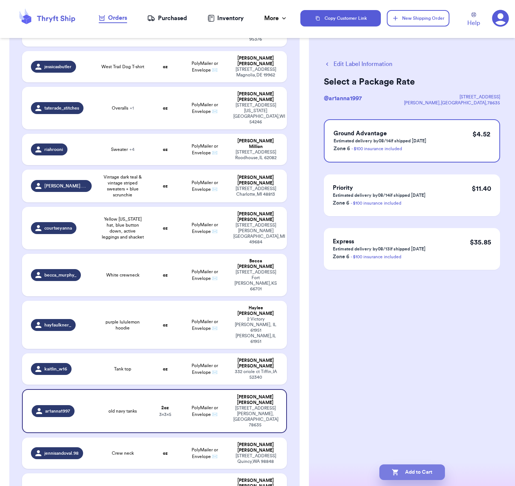
click at [409, 474] on button "Add to Cart" at bounding box center [413, 473] width 66 height 16
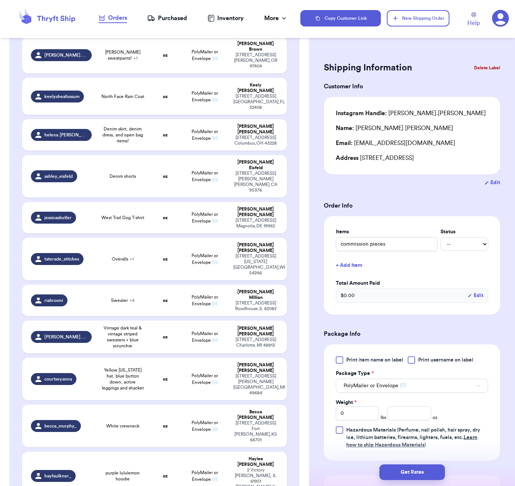
scroll to position [322, 0]
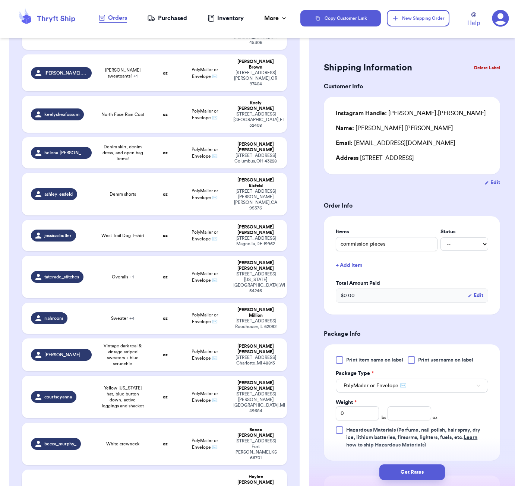
click at [138, 470] on td "purple lululemon hoodie" at bounding box center [122, 494] width 53 height 48
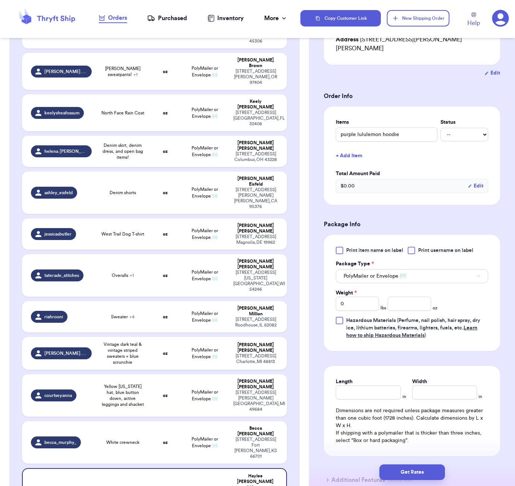
scroll to position [164, 0]
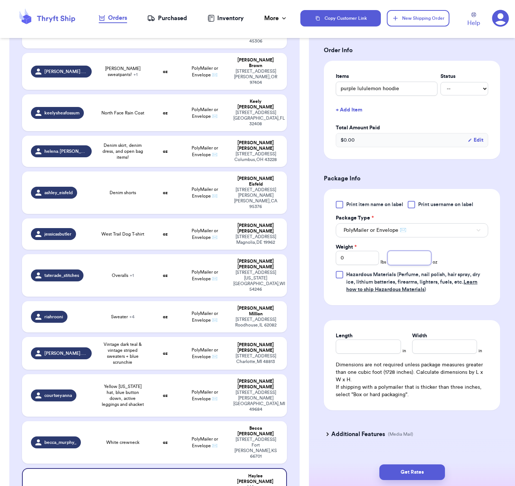
click at [403, 253] on input "number" at bounding box center [409, 258] width 43 height 14
click at [378, 341] on input "Length" at bounding box center [368, 347] width 65 height 14
click at [437, 470] on button "Get Rates" at bounding box center [413, 473] width 66 height 16
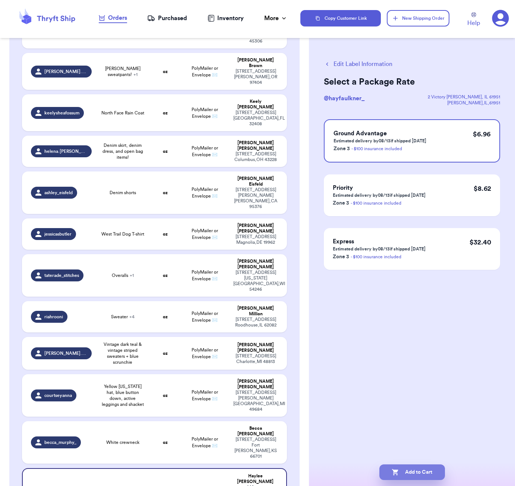
click at [415, 479] on button "Add to Cart" at bounding box center [413, 473] width 66 height 16
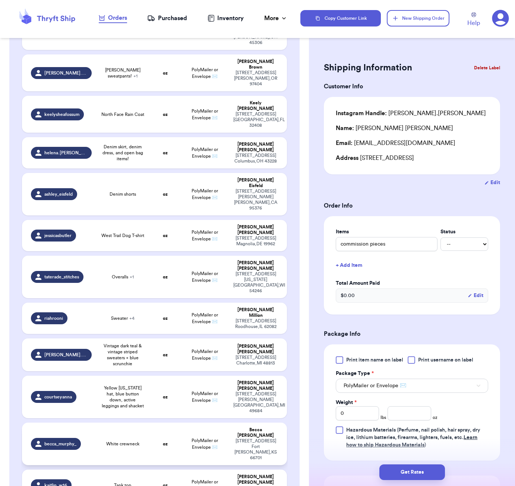
click at [126, 423] on td "White crewneck" at bounding box center [122, 444] width 53 height 43
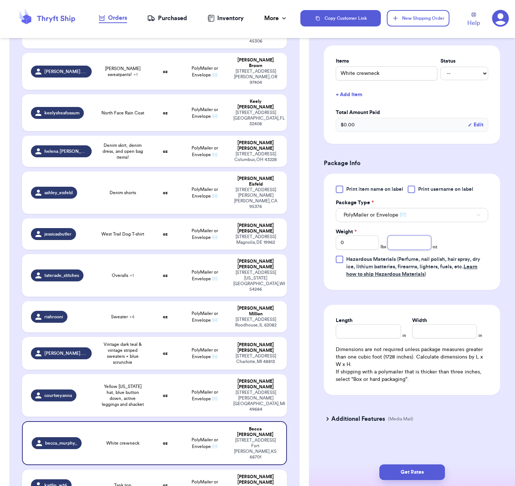
scroll to position [172, 0]
click at [427, 243] on input "number" at bounding box center [409, 243] width 43 height 14
click at [369, 328] on input "Length" at bounding box center [368, 331] width 65 height 14
click at [430, 479] on button "Get Rates" at bounding box center [413, 473] width 66 height 16
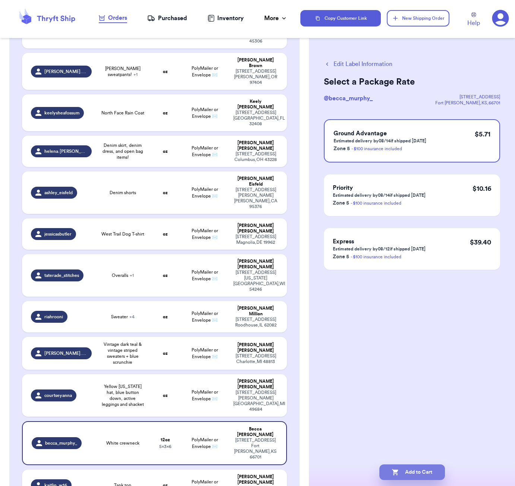
click at [426, 476] on button "Add to Cart" at bounding box center [413, 473] width 66 height 16
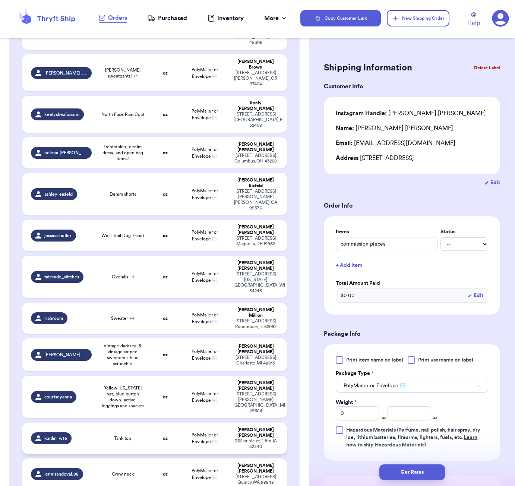
click at [135, 423] on td "Tank top" at bounding box center [122, 438] width 53 height 31
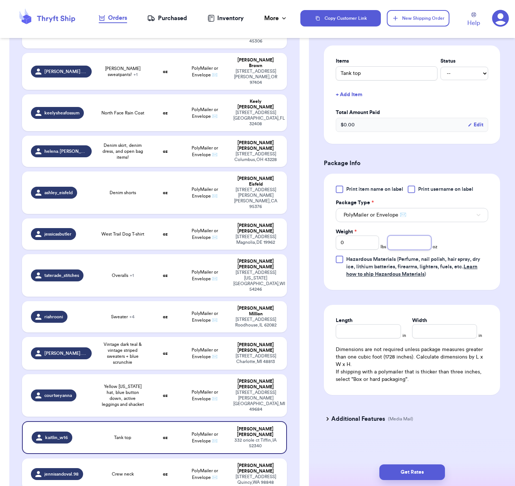
scroll to position [172, 0]
click at [398, 241] on input "number" at bounding box center [409, 243] width 43 height 14
click at [370, 326] on input "Length" at bounding box center [368, 331] width 65 height 14
click at [403, 472] on button "Get Rates" at bounding box center [413, 473] width 66 height 16
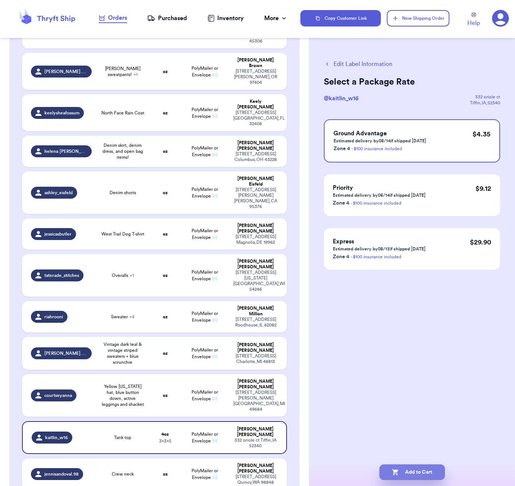
click at [427, 468] on button "Add to Cart" at bounding box center [413, 473] width 66 height 16
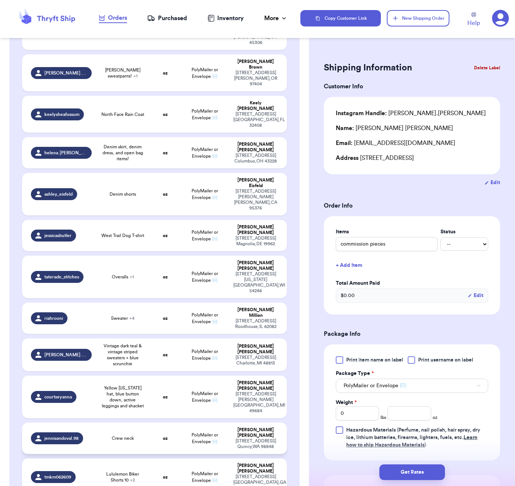
click at [150, 423] on td "oz" at bounding box center [165, 438] width 32 height 31
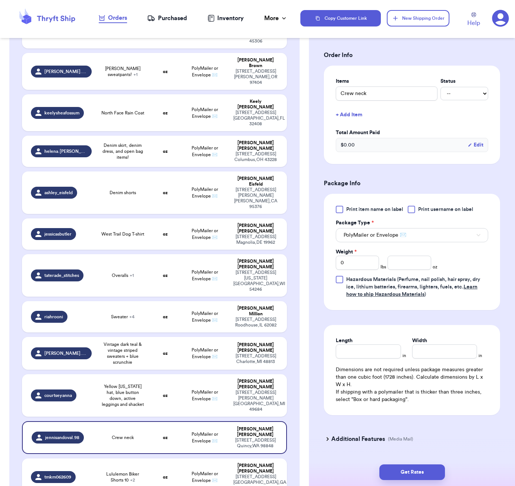
scroll to position [166, 0]
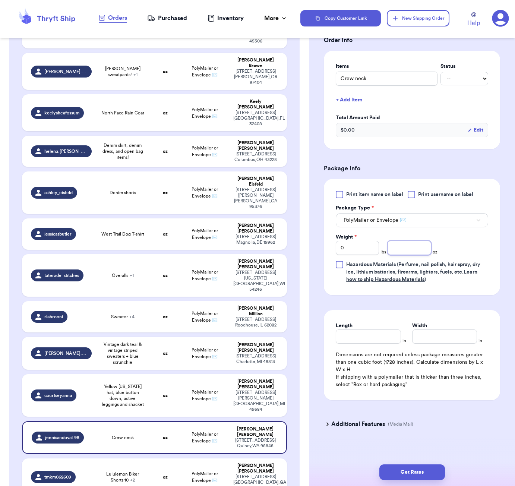
click at [403, 253] on input "number" at bounding box center [409, 248] width 43 height 14
click at [380, 337] on input "Length" at bounding box center [368, 337] width 65 height 14
click at [424, 475] on button "Get Rates" at bounding box center [413, 473] width 66 height 16
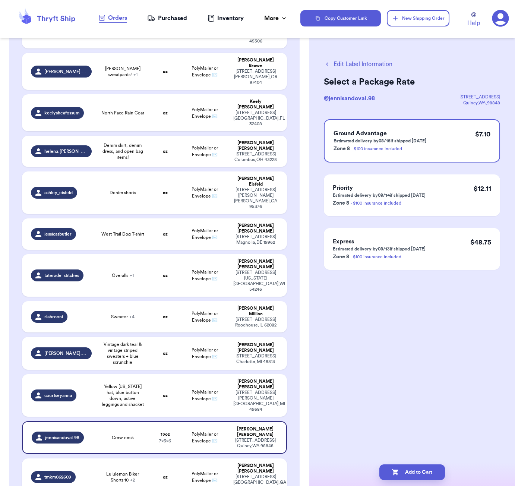
scroll to position [0, 0]
click at [428, 477] on button "Add to Cart" at bounding box center [413, 473] width 66 height 16
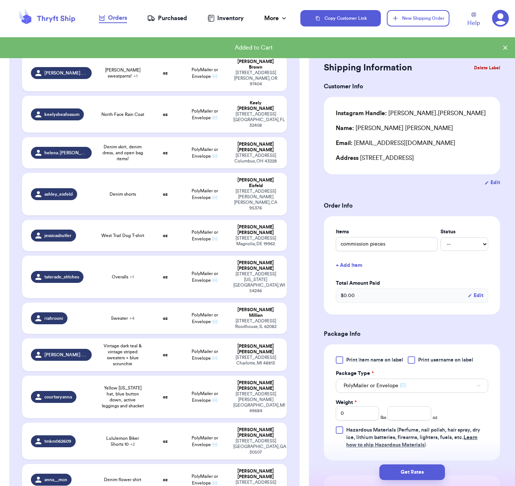
click at [392, 190] on form "Shipping Information Delete Label Customer Info Instagram Handle: anderson.cham…" at bounding box center [412, 332] width 176 height 545
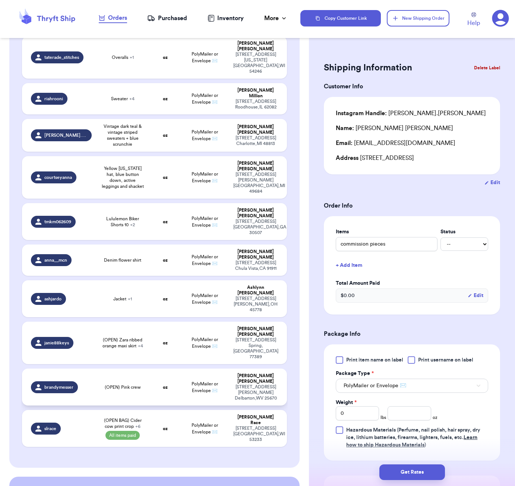
scroll to position [549, 0]
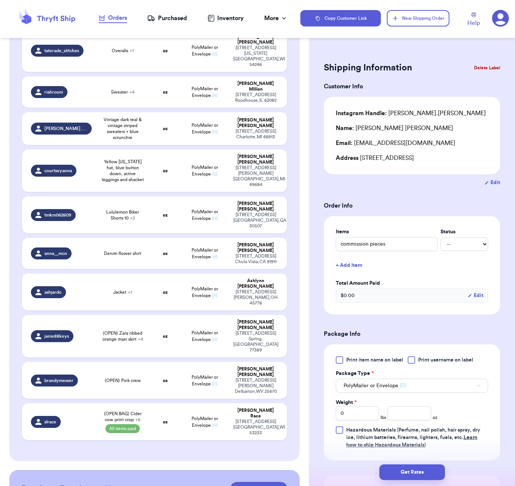
click at [266, 482] on button "Checkout ( 17 )" at bounding box center [259, 489] width 58 height 15
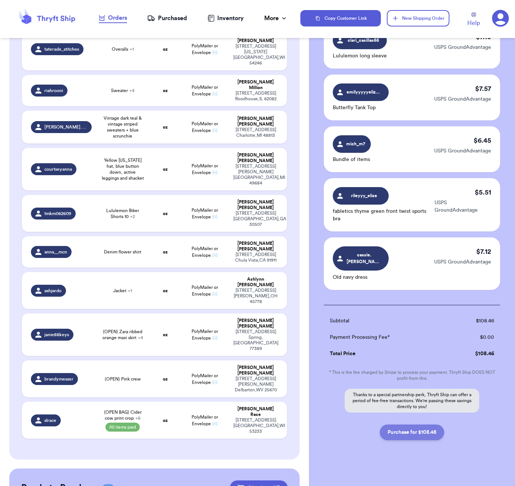
scroll to position [677, 0]
click at [405, 427] on button "Purchase for $108.46" at bounding box center [412, 433] width 65 height 16
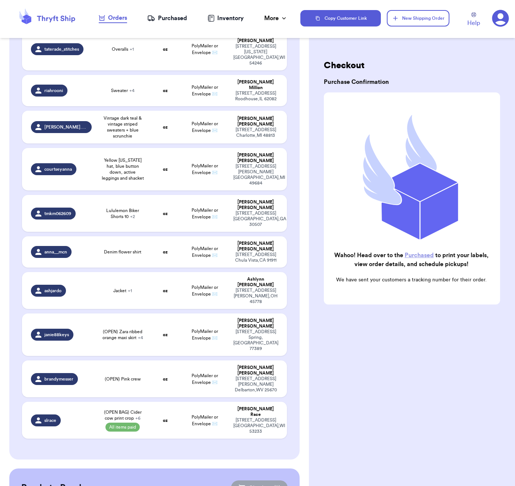
scroll to position [442, 0]
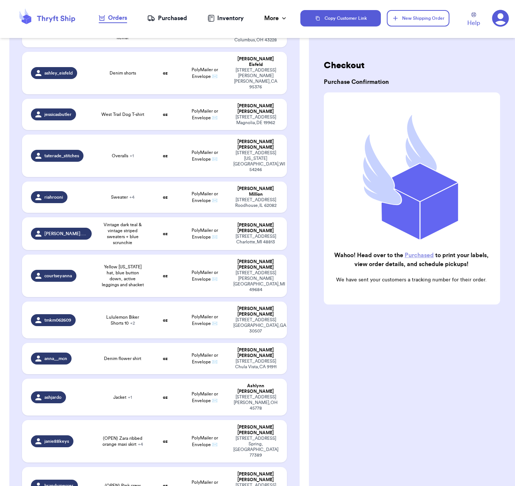
click at [235, 21] on div "Inventory" at bounding box center [226, 18] width 36 height 9
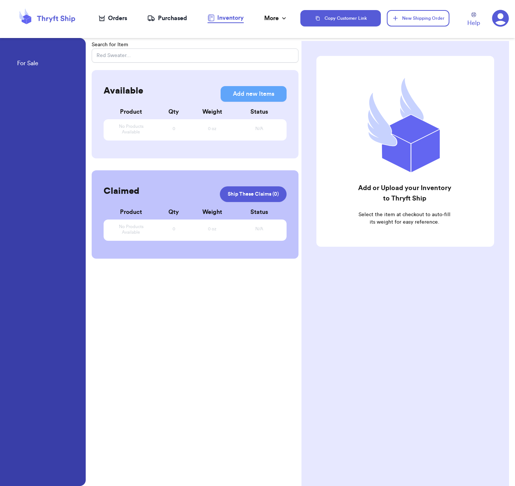
click at [187, 16] on div "Purchased" at bounding box center [167, 18] width 40 height 9
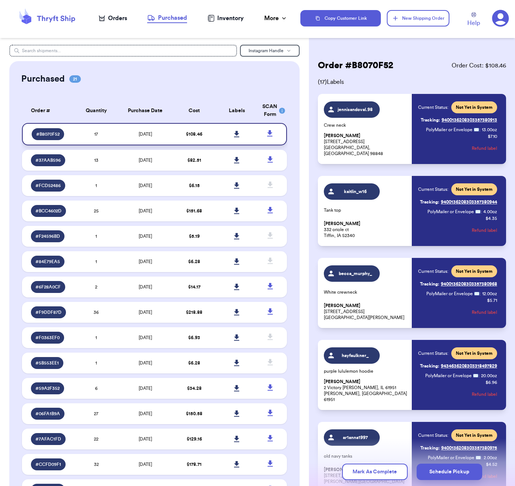
click at [238, 137] on icon at bounding box center [236, 134] width 5 height 6
